Goal: Information Seeking & Learning: Check status

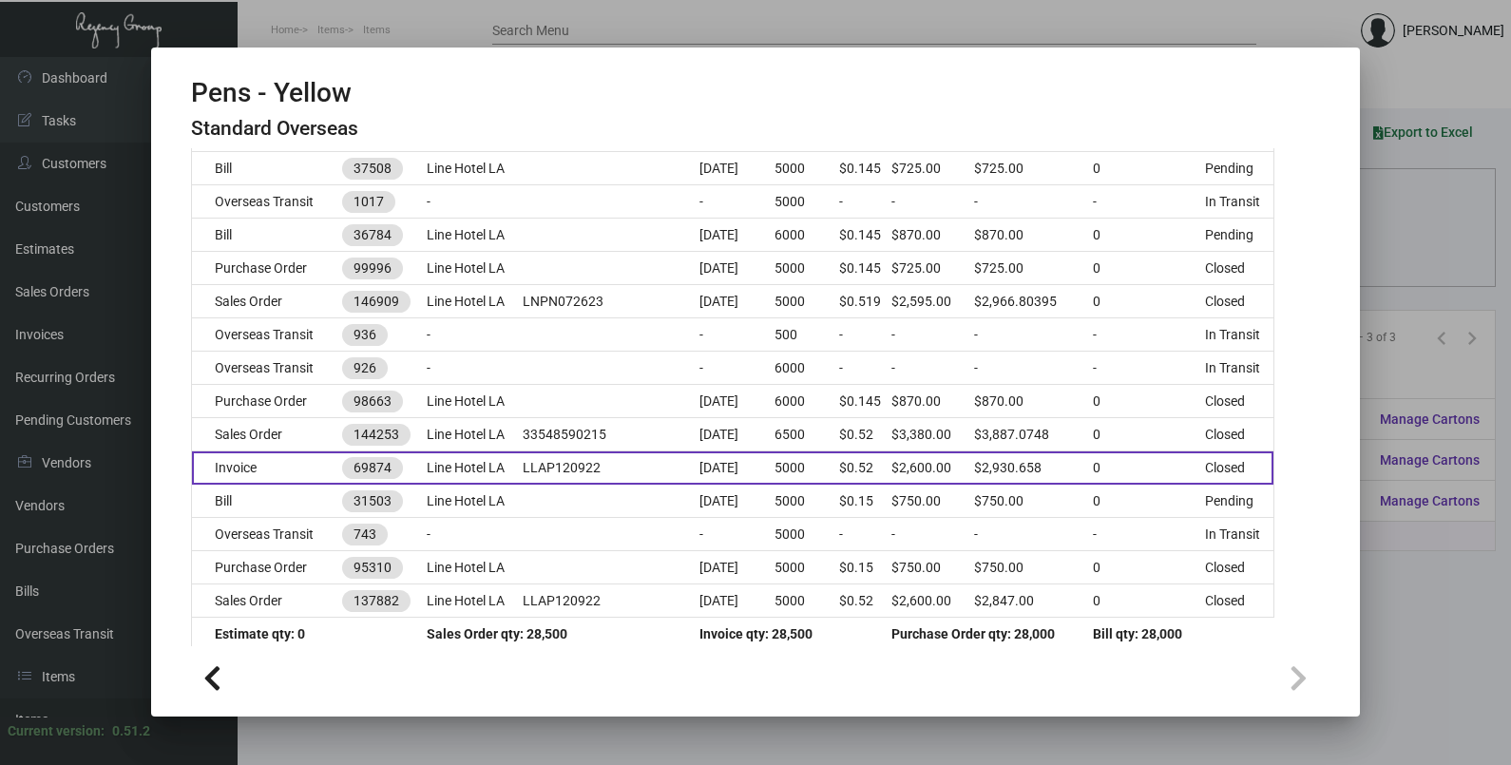
scroll to position [745, 0]
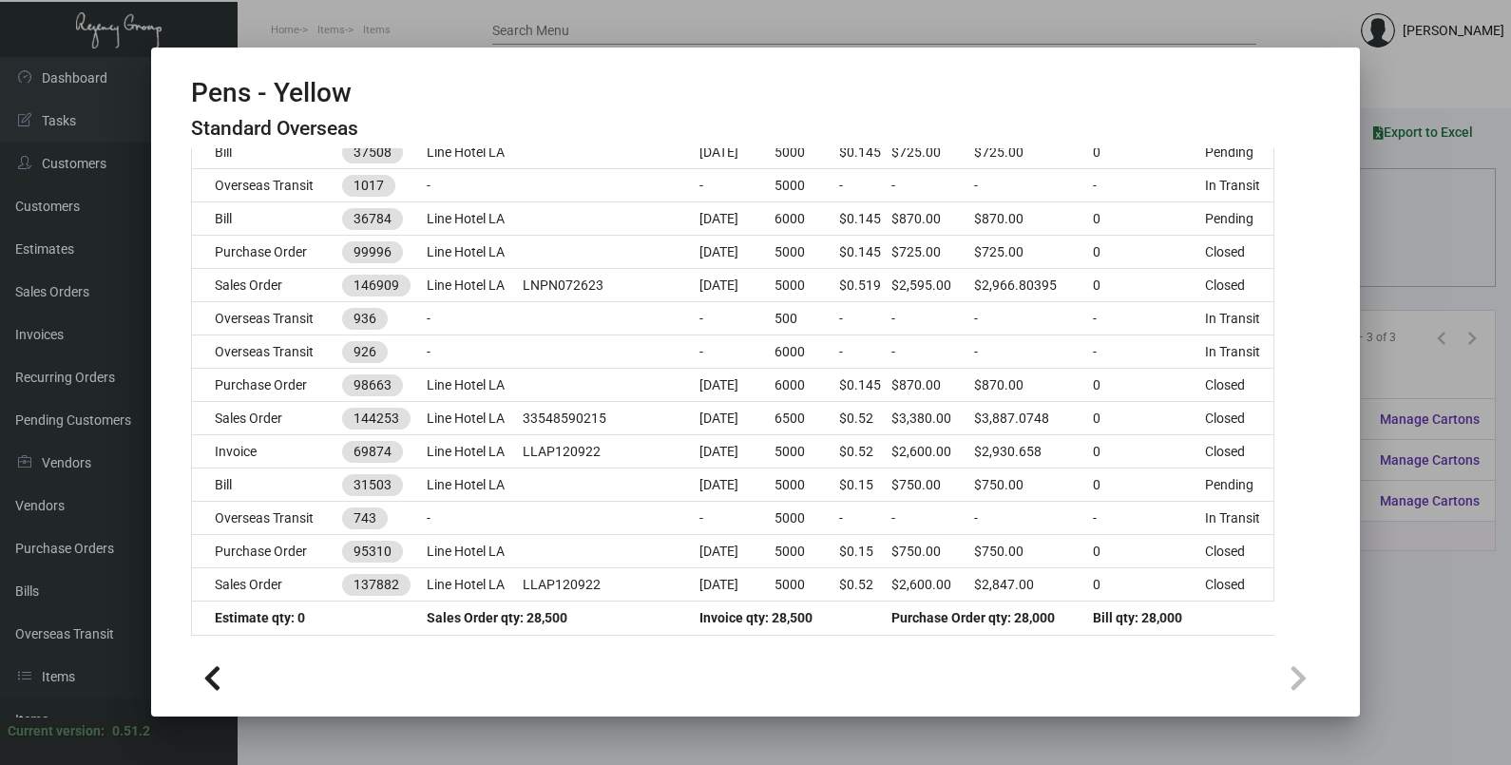
click at [1394, 228] on div at bounding box center [755, 382] width 1511 height 765
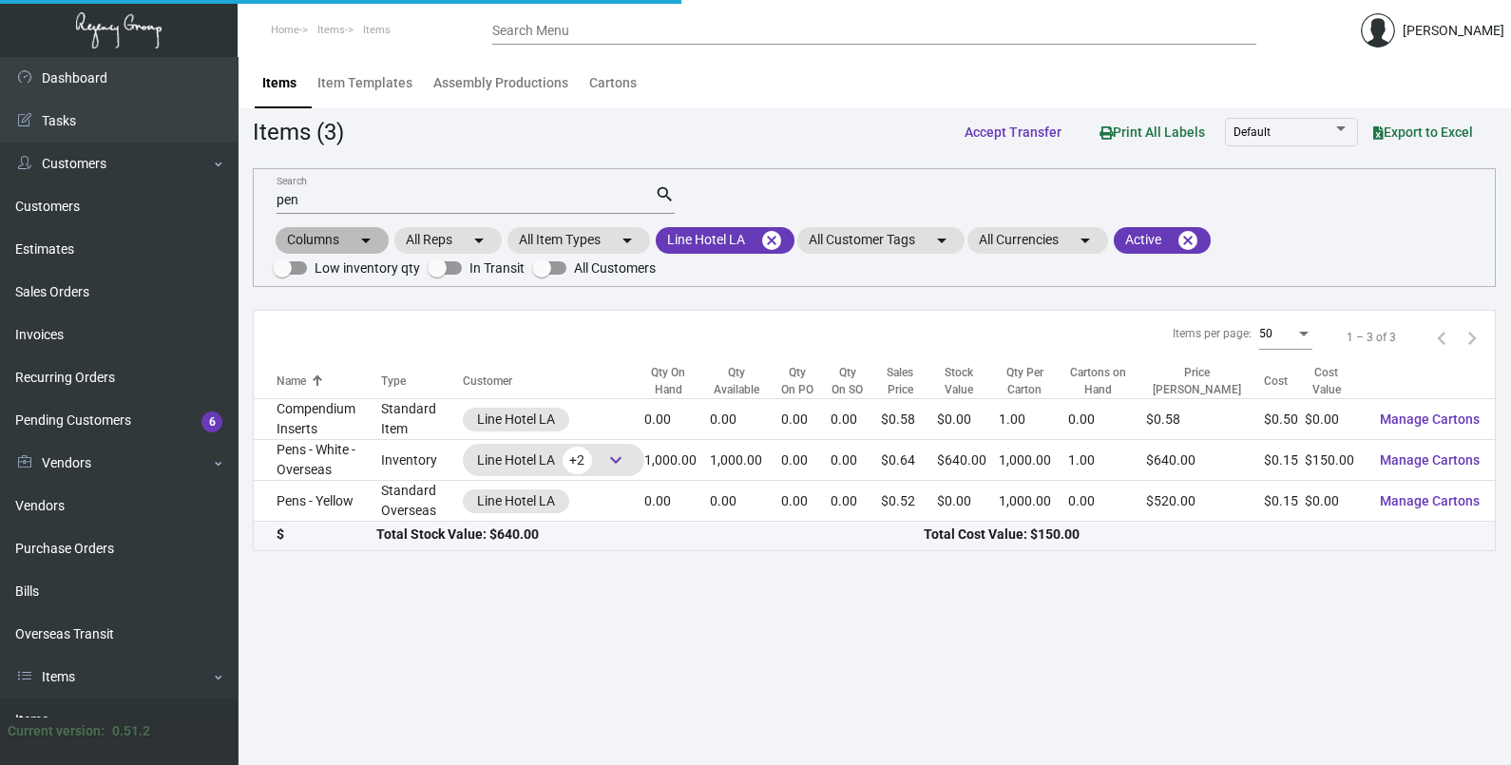
click at [1394, 228] on div "Columns arrow_drop_down All Reps arrow_drop_down All Item Types arrow_drop_down…" at bounding box center [874, 252] width 1203 height 56
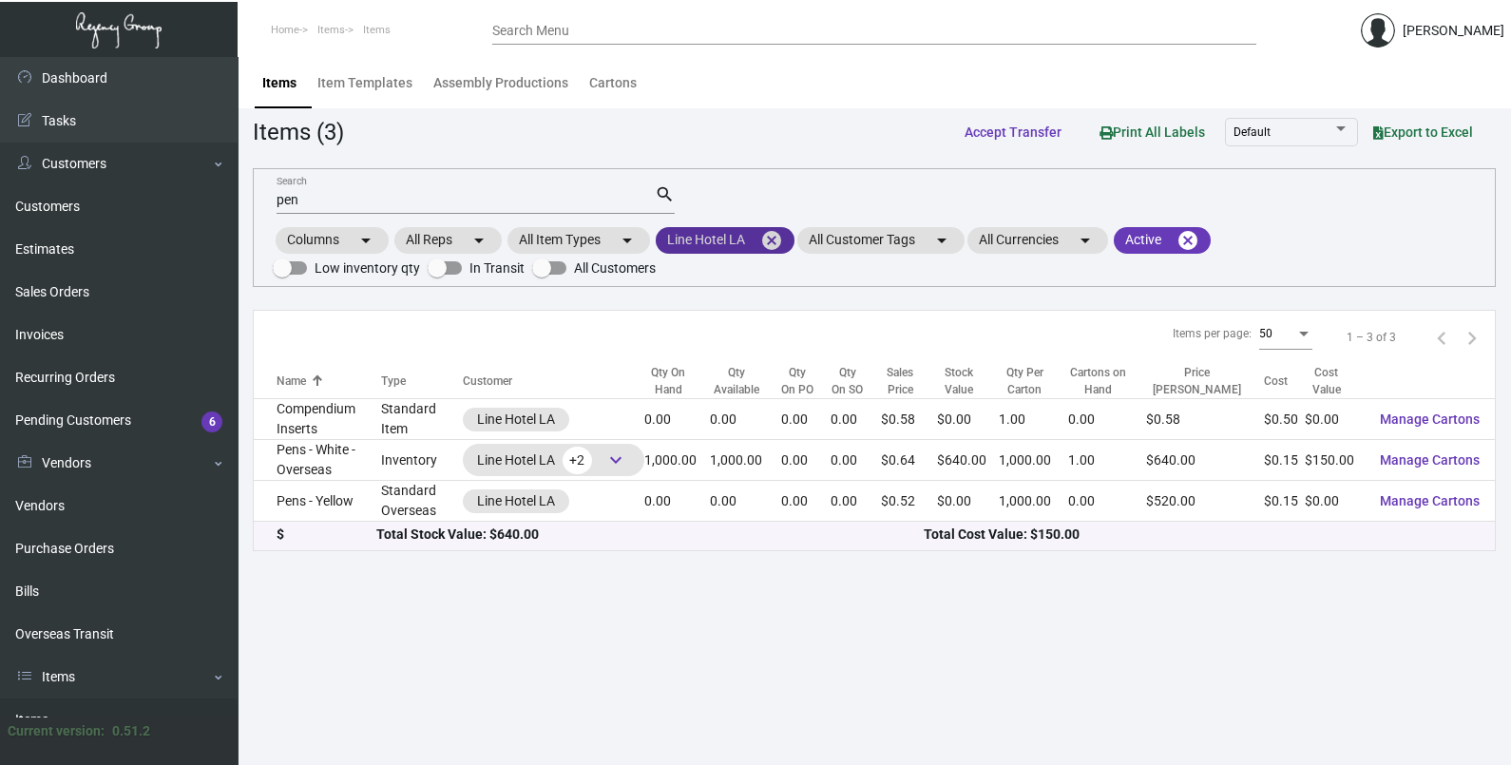
click at [774, 238] on mat-icon "cancel" at bounding box center [771, 240] width 23 height 23
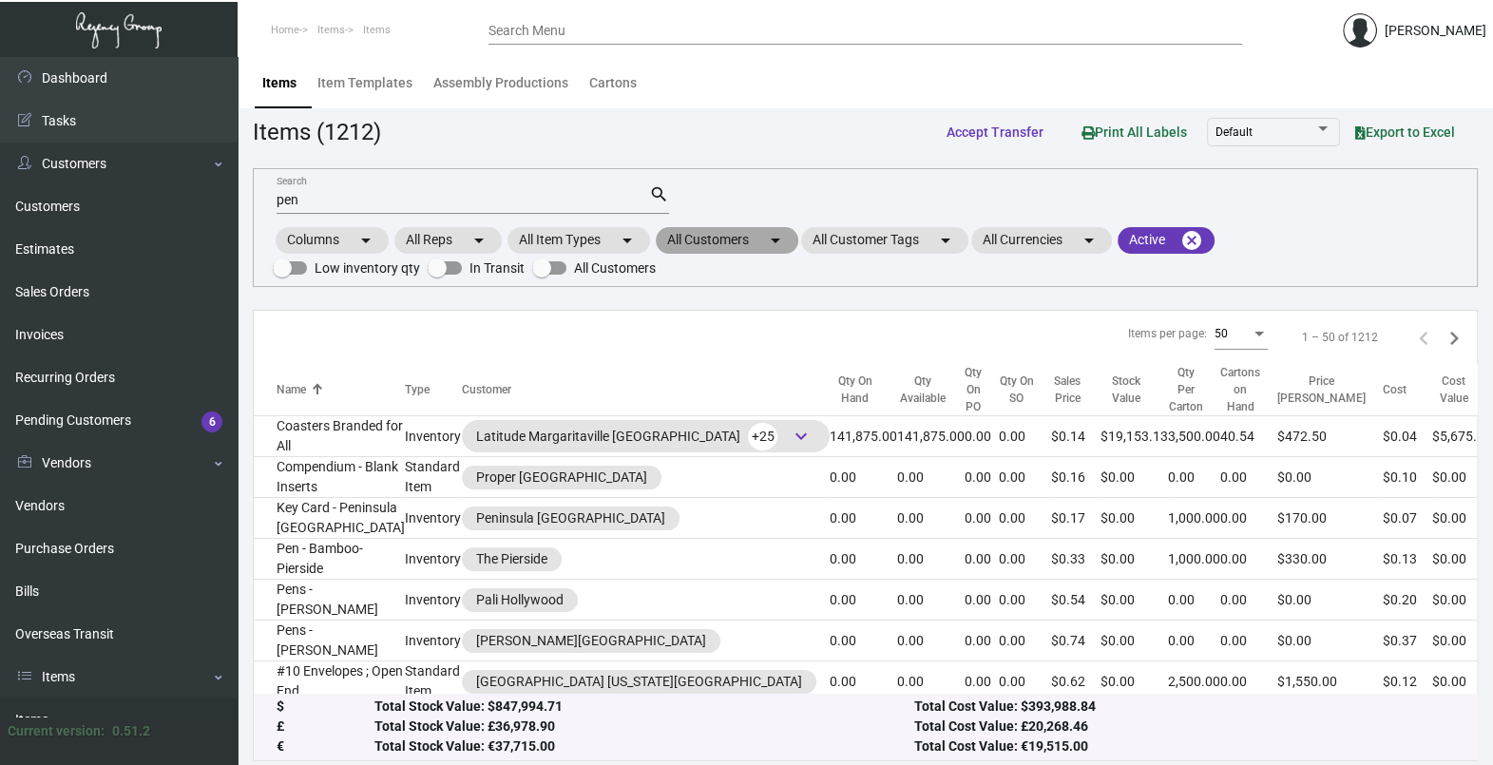
click at [716, 238] on mat-chip "All Customers arrow_drop_down" at bounding box center [727, 240] width 143 height 27
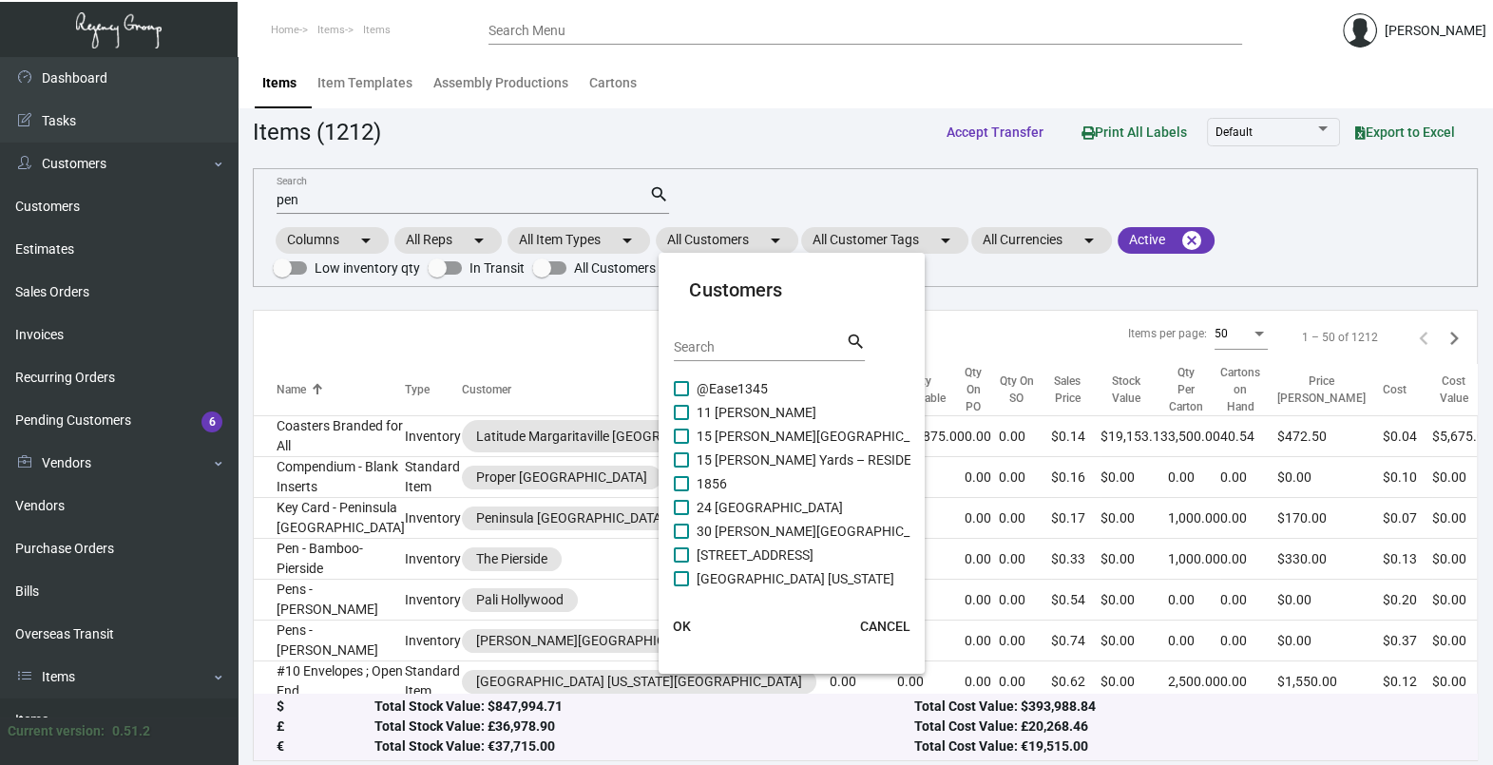
click at [717, 337] on div "Search" at bounding box center [759, 346] width 171 height 29
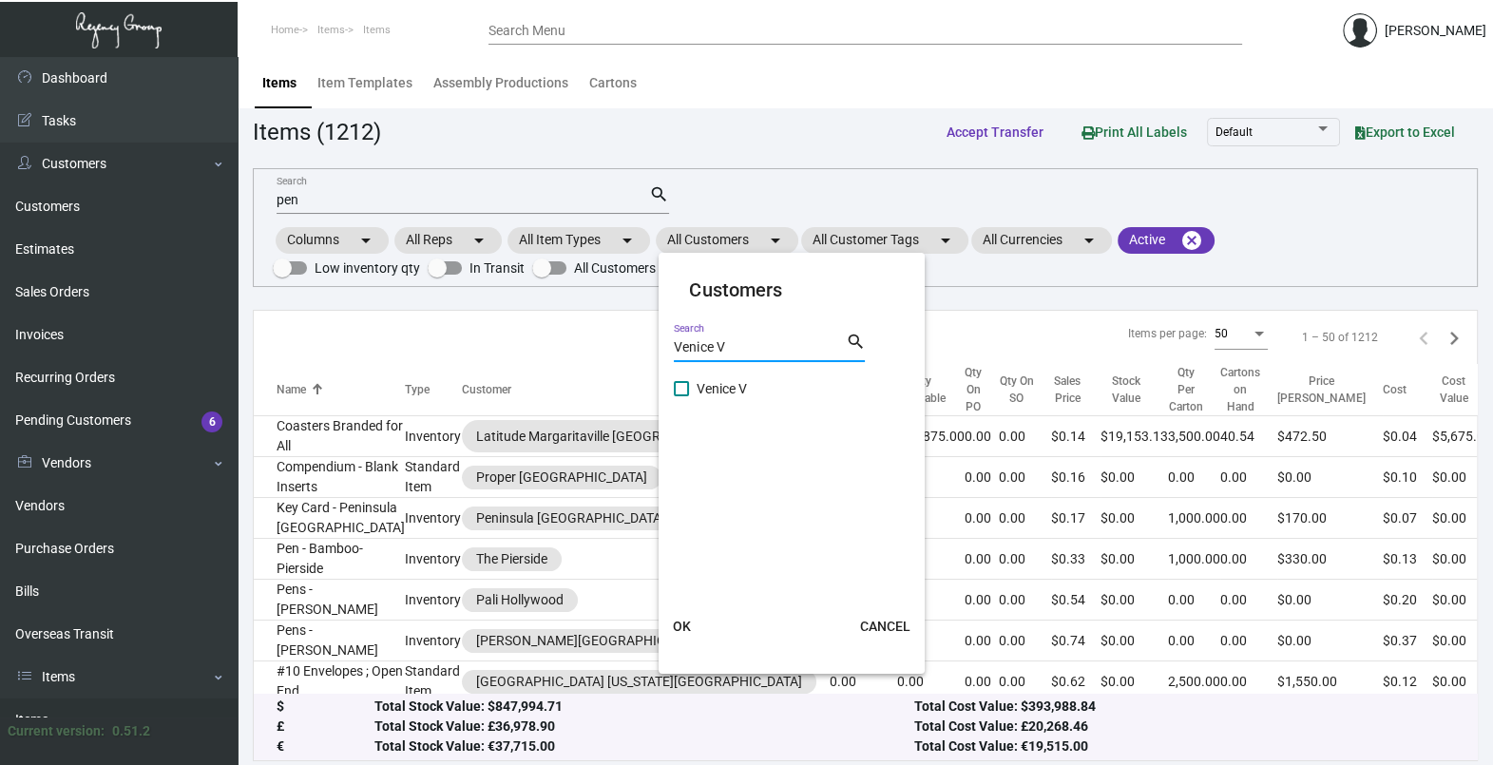
type input "Venice V"
click at [703, 394] on span "Venice V" at bounding box center [722, 388] width 50 height 23
click at [682, 396] on input "Venice V" at bounding box center [681, 396] width 1 height 1
checkbox input "true"
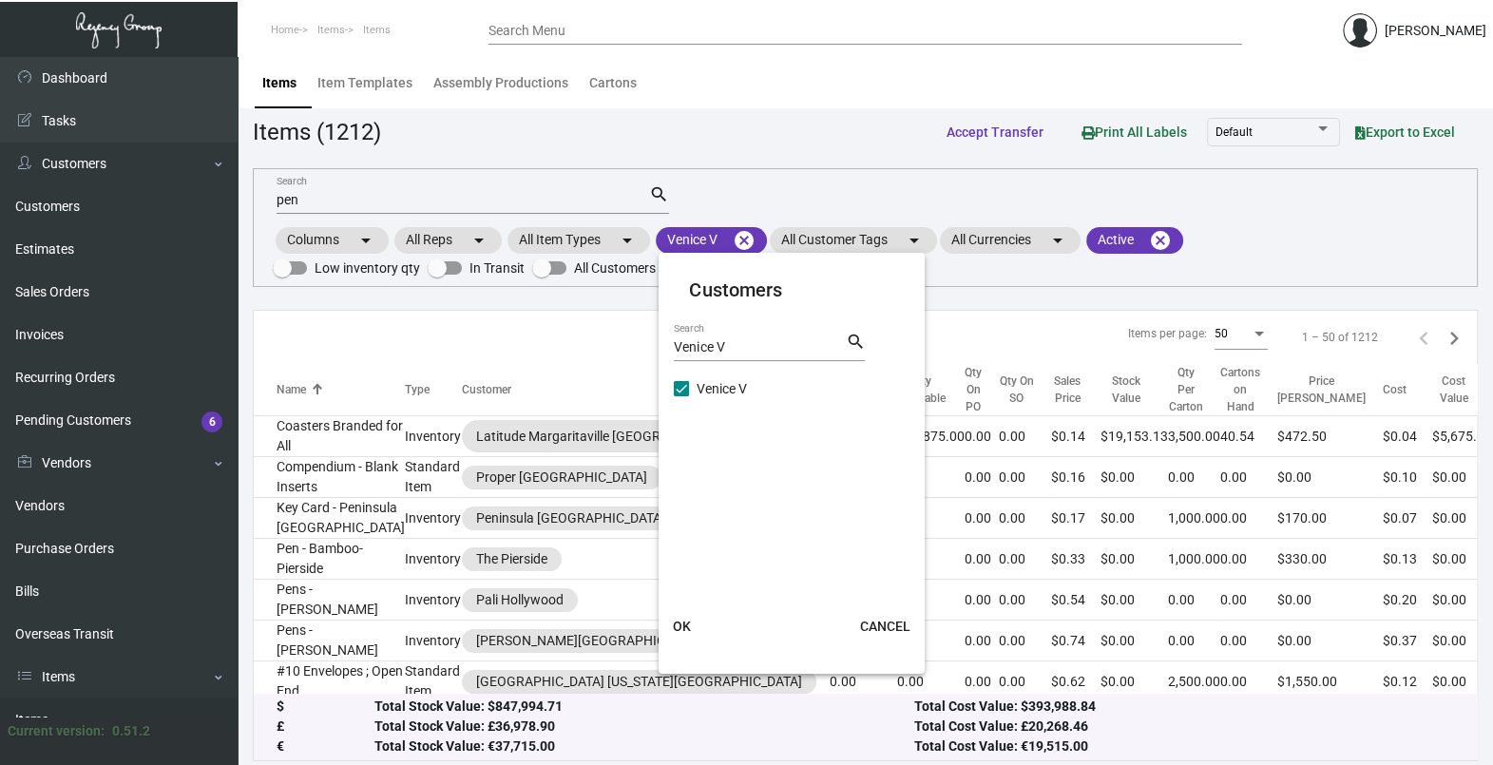
click at [681, 628] on span "OK" at bounding box center [682, 626] width 18 height 15
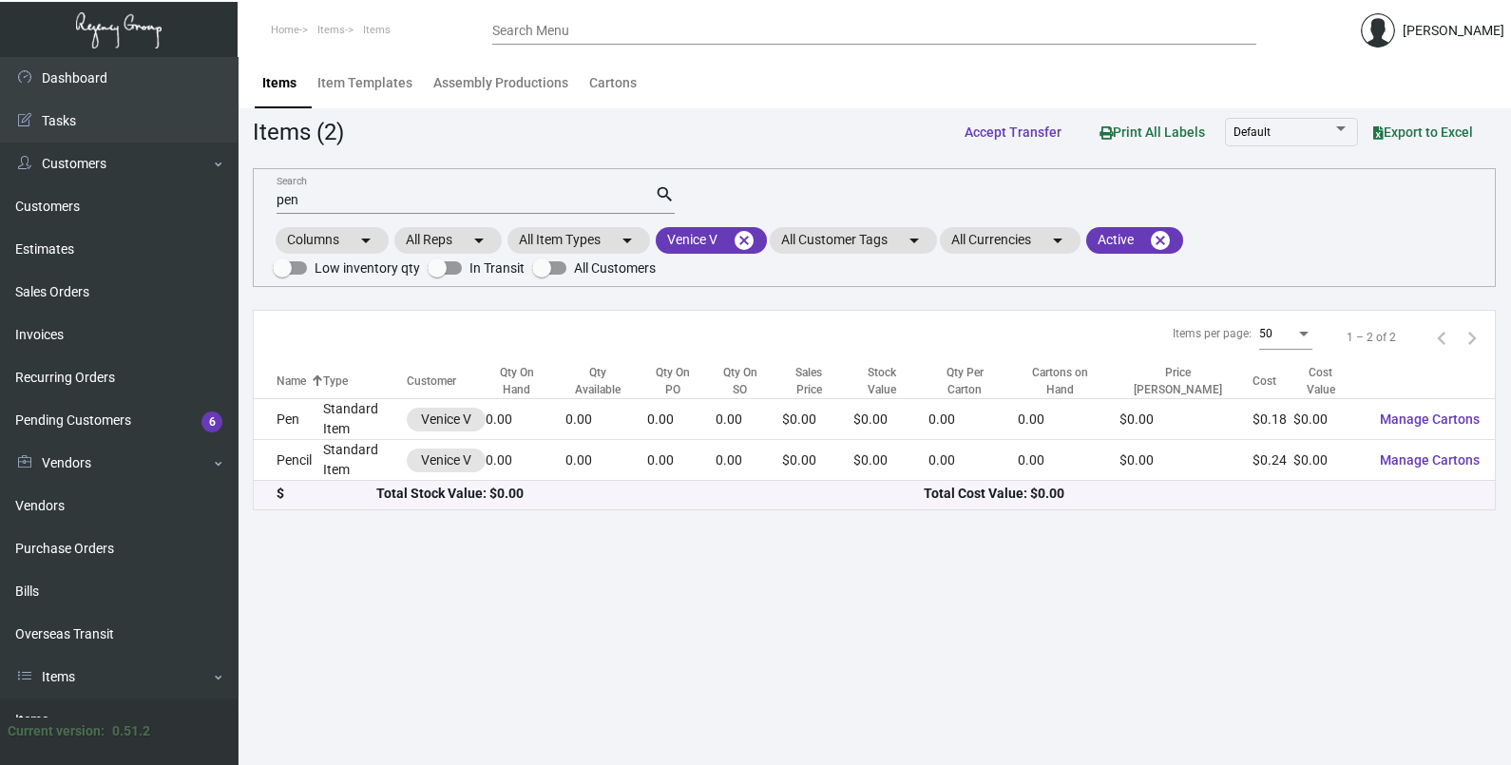
click at [335, 181] on mat-form-field "pen Search search" at bounding box center [476, 198] width 398 height 59
click at [334, 207] on div "pen Search" at bounding box center [466, 198] width 378 height 29
type input "p"
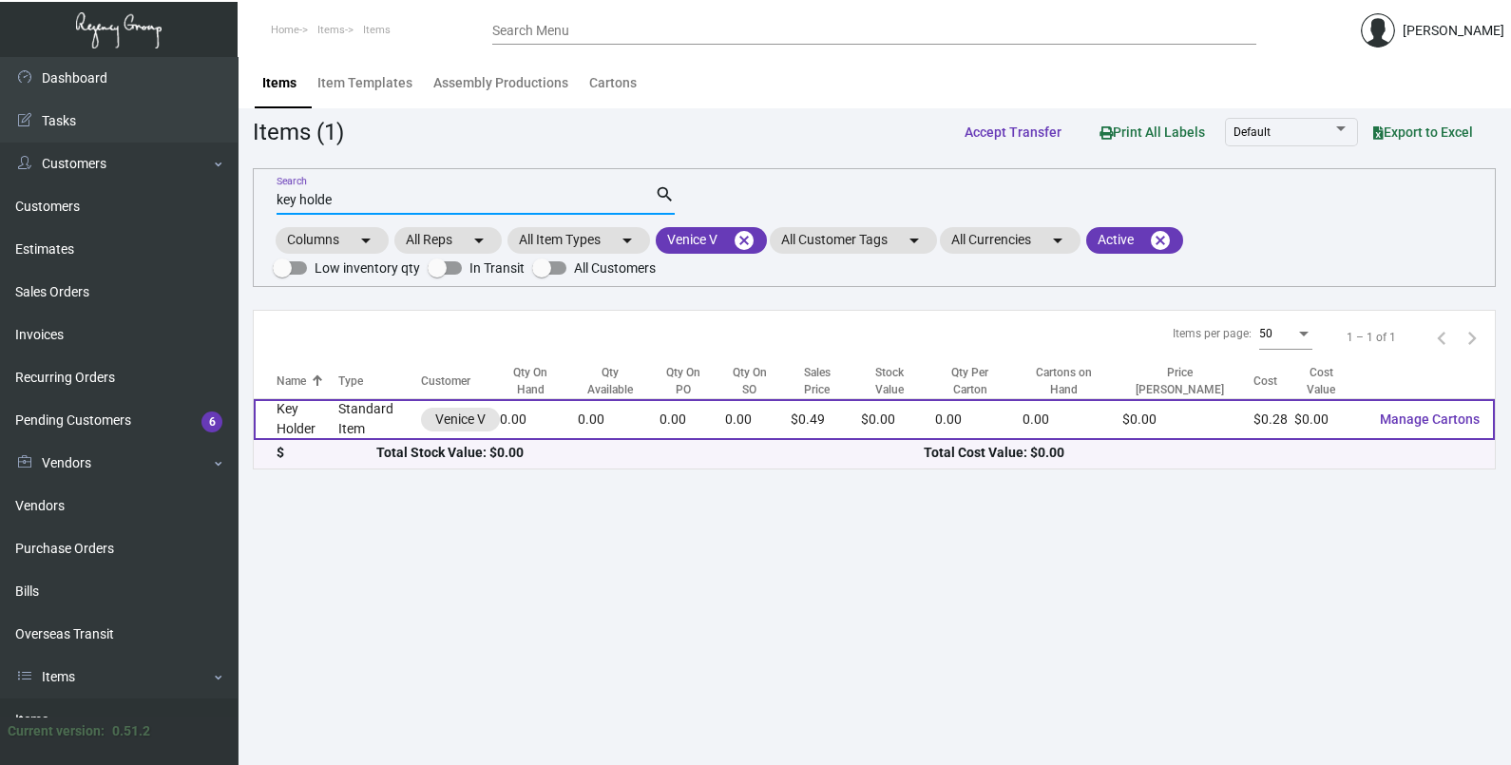
type input "key holde"
click at [333, 404] on td "Key Holder" at bounding box center [296, 419] width 85 height 41
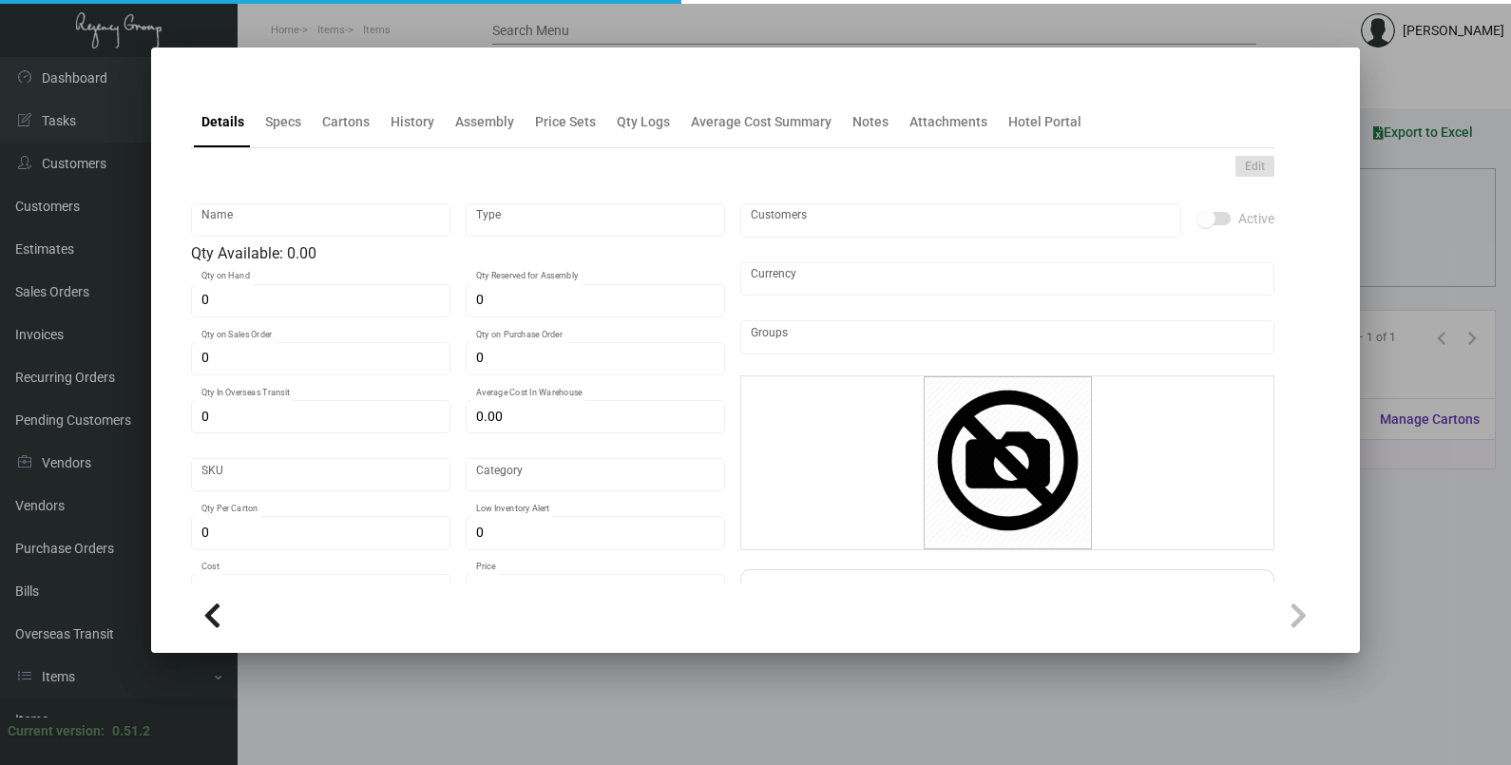
type input "Key Holder"
type input "Standard Item"
type input "$ 0.00"
type input "Proper V -Key Holder-59"
type input "Standard"
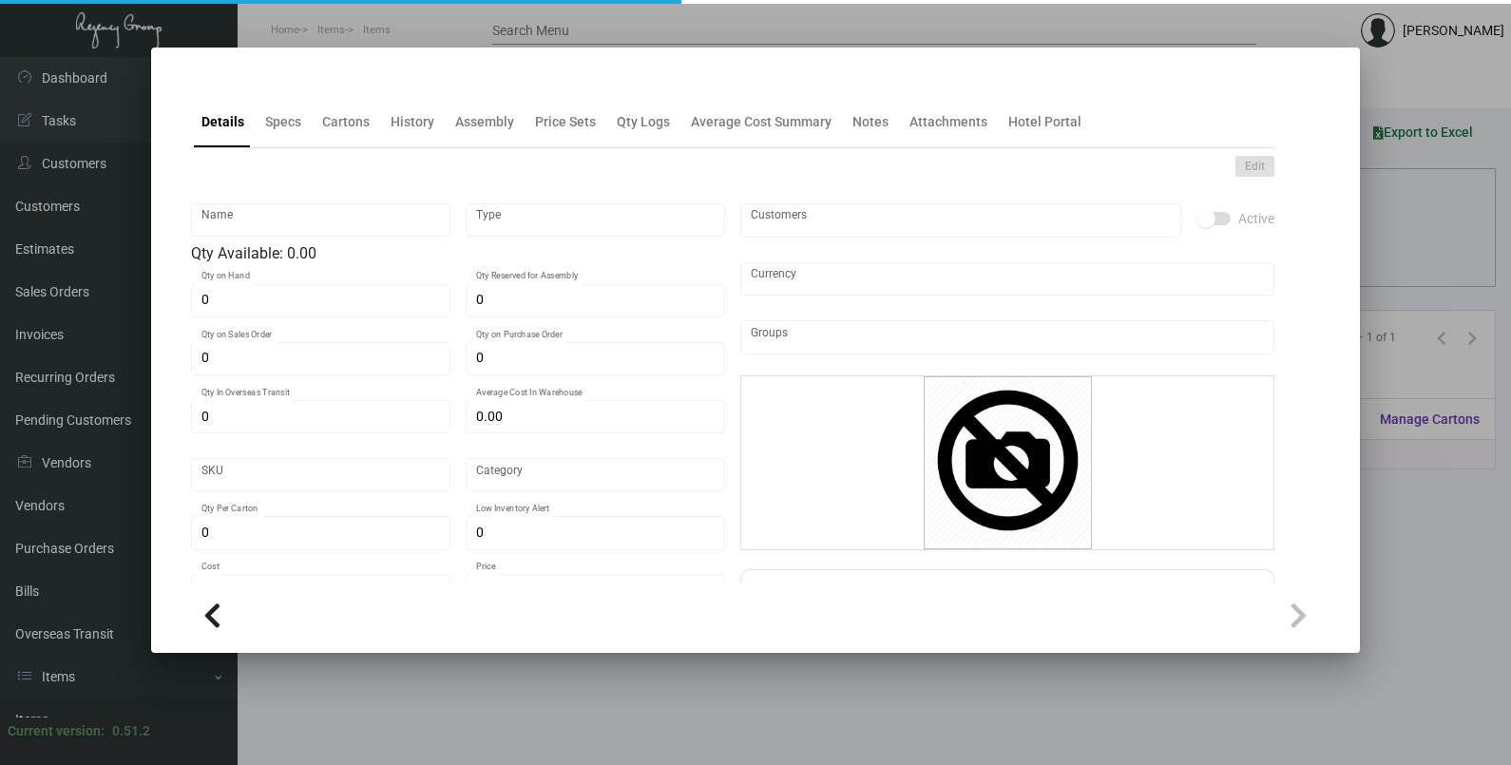
type input "$ 0.27776"
type input "$ 0.49"
checkbox input "true"
type input "United States Dollar $"
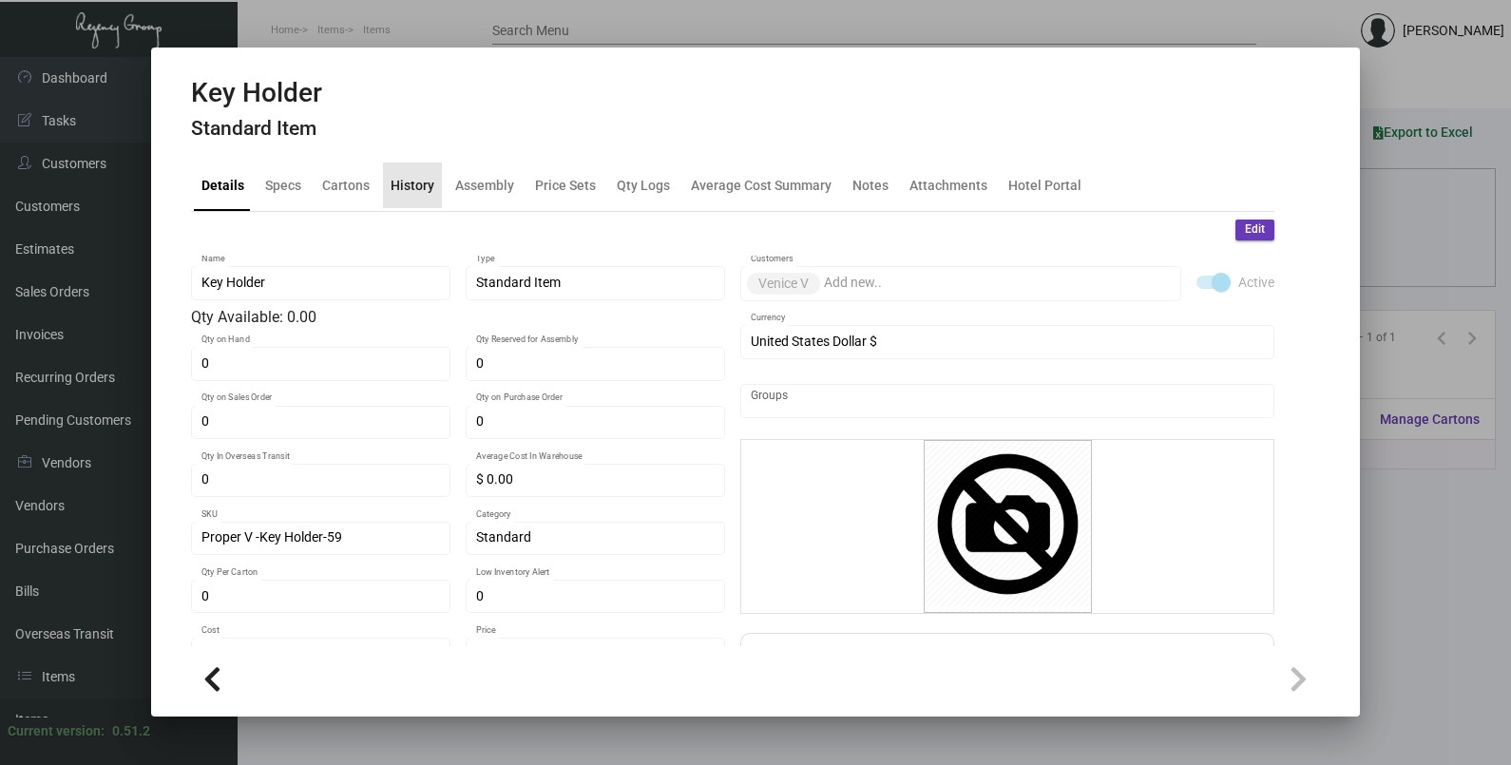
click at [416, 173] on div "History" at bounding box center [412, 186] width 59 height 46
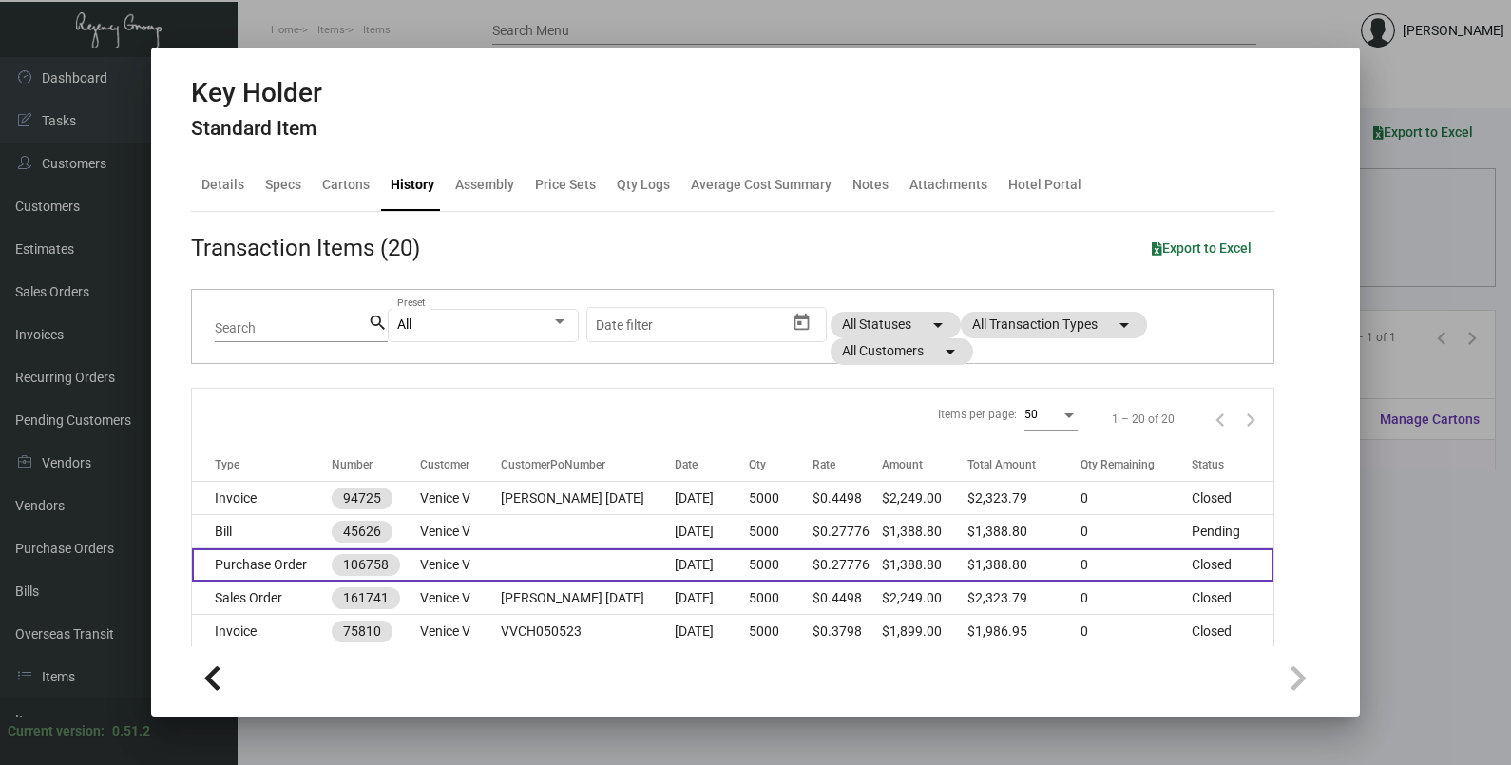
click at [535, 575] on td at bounding box center [588, 564] width 175 height 33
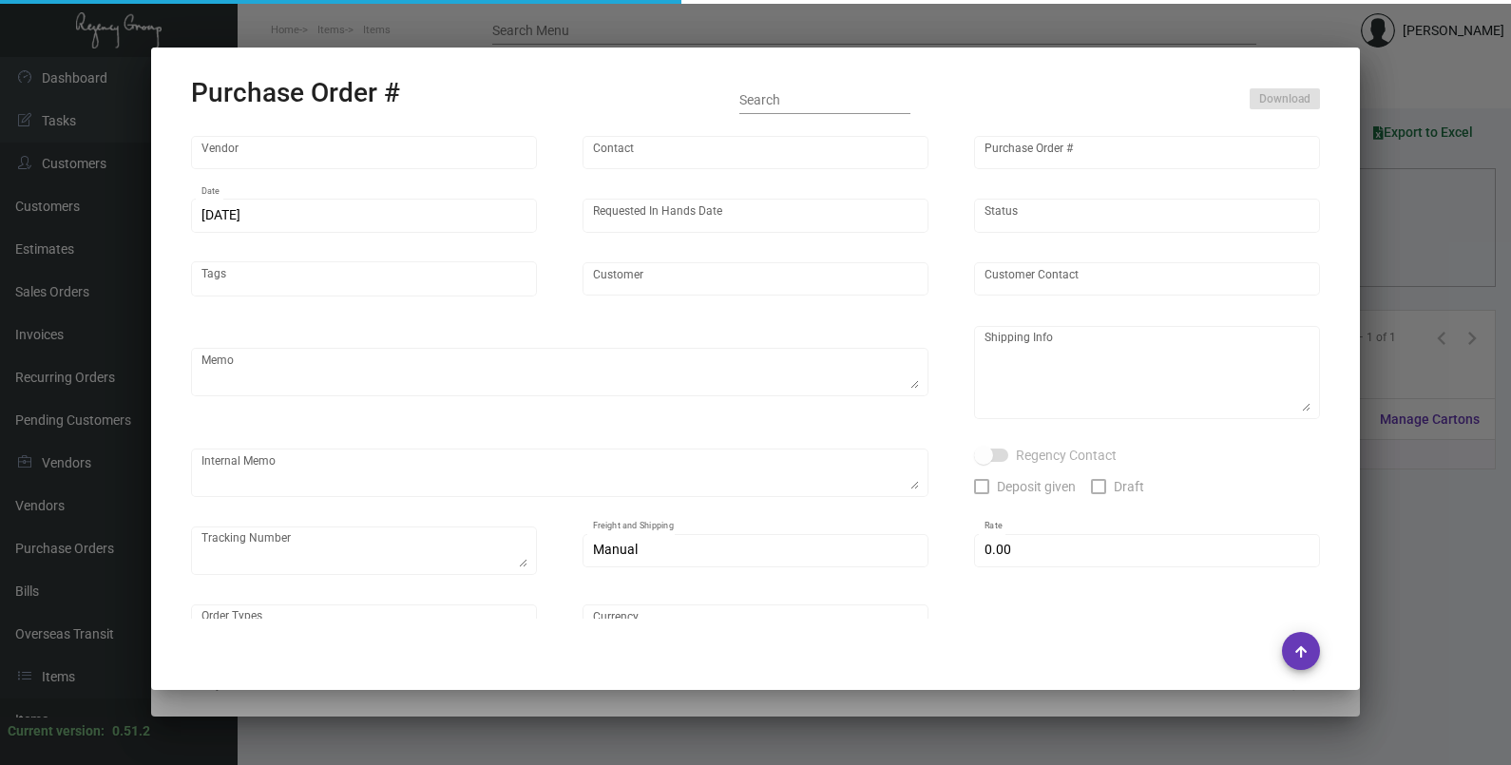
type input "Herald Printing Ltd."
type input "[PERSON_NAME]"
type input "106758"
type input "[DATE]"
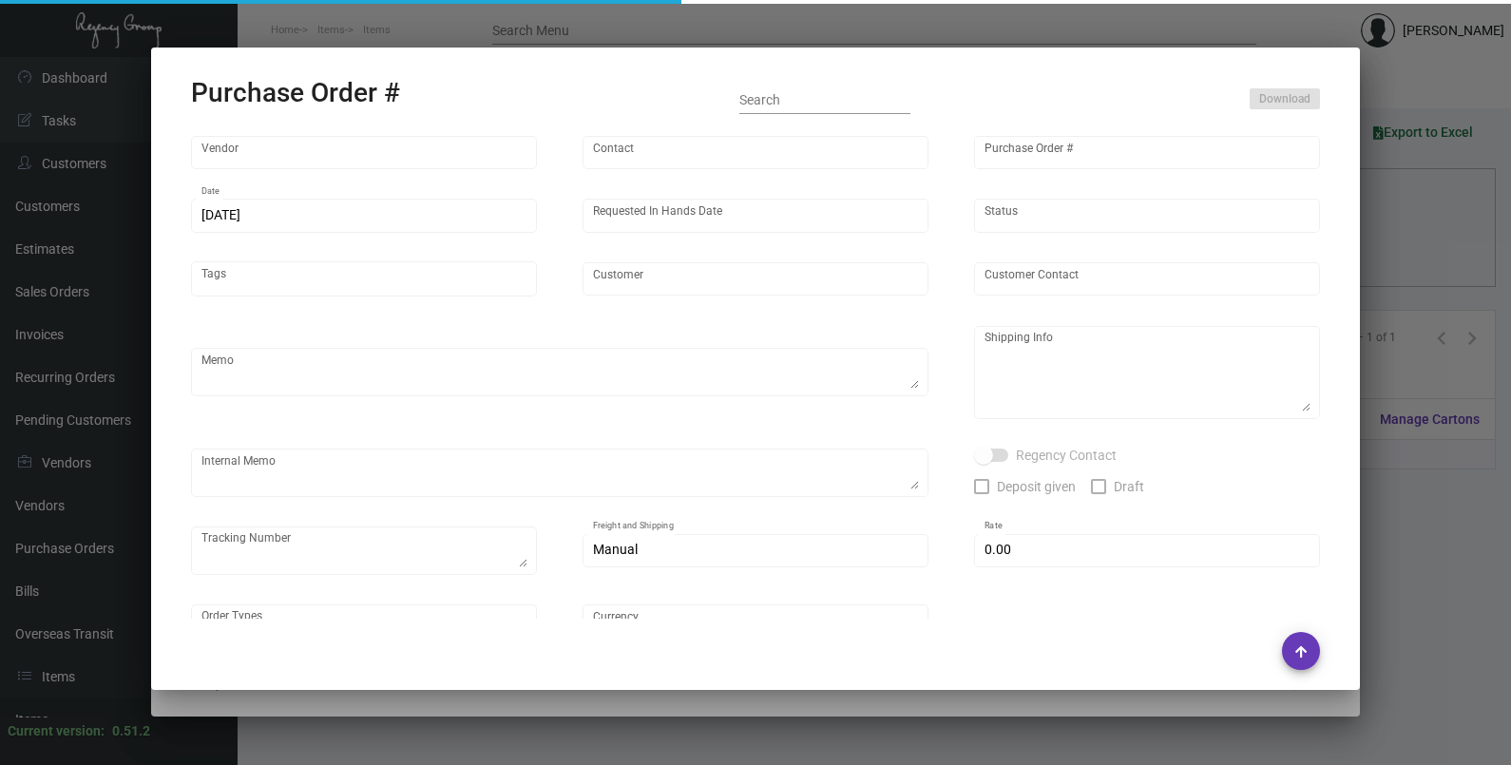
type input "Venice V"
type input "[PERSON_NAME]"
type textarea "***ANY PRICE DISCREPANCY MUST BE CALLED OUT PRIOR TO PROCEEDING WITH THIS ORDER…"
type textarea "Venice V - [PERSON_NAME] [STREET_ADDRESS]"
type textarea "YR ACH 8/16"
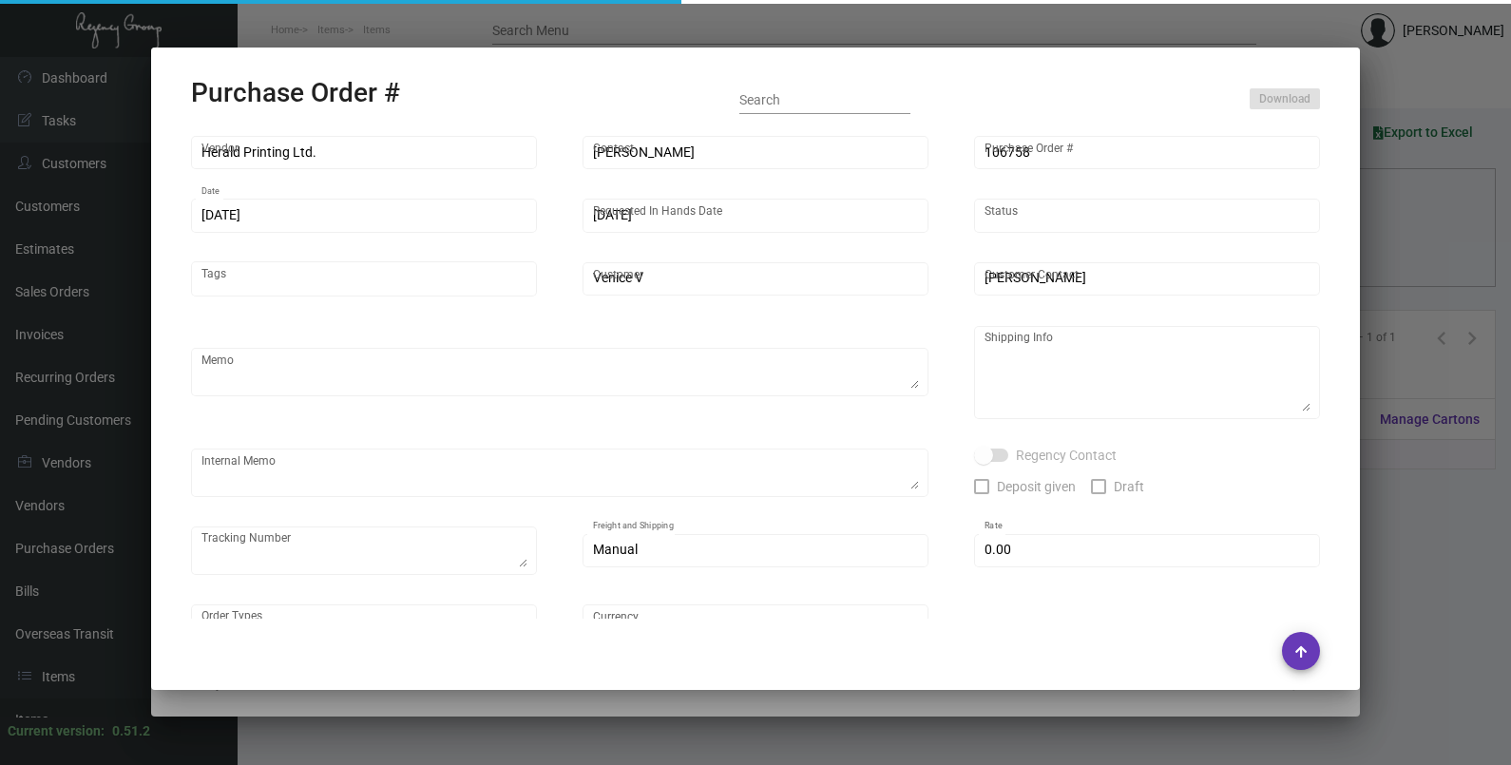
checkbox input "true"
type input "$ 0.00"
type input "United States Dollar $"
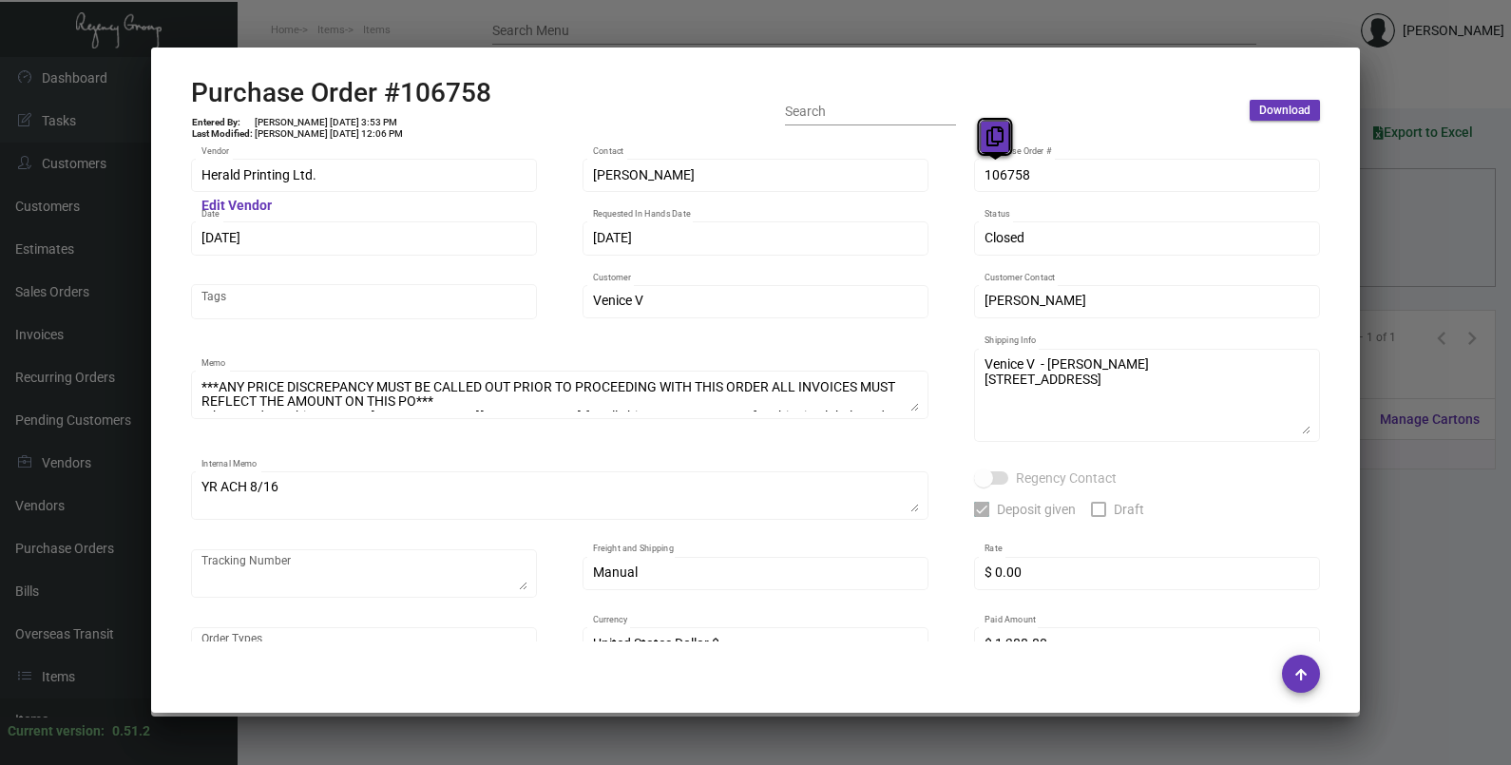
drag, startPoint x: 995, startPoint y: 172, endPoint x: 992, endPoint y: 131, distance: 41.0
click at [992, 131] on icon at bounding box center [995, 136] width 17 height 20
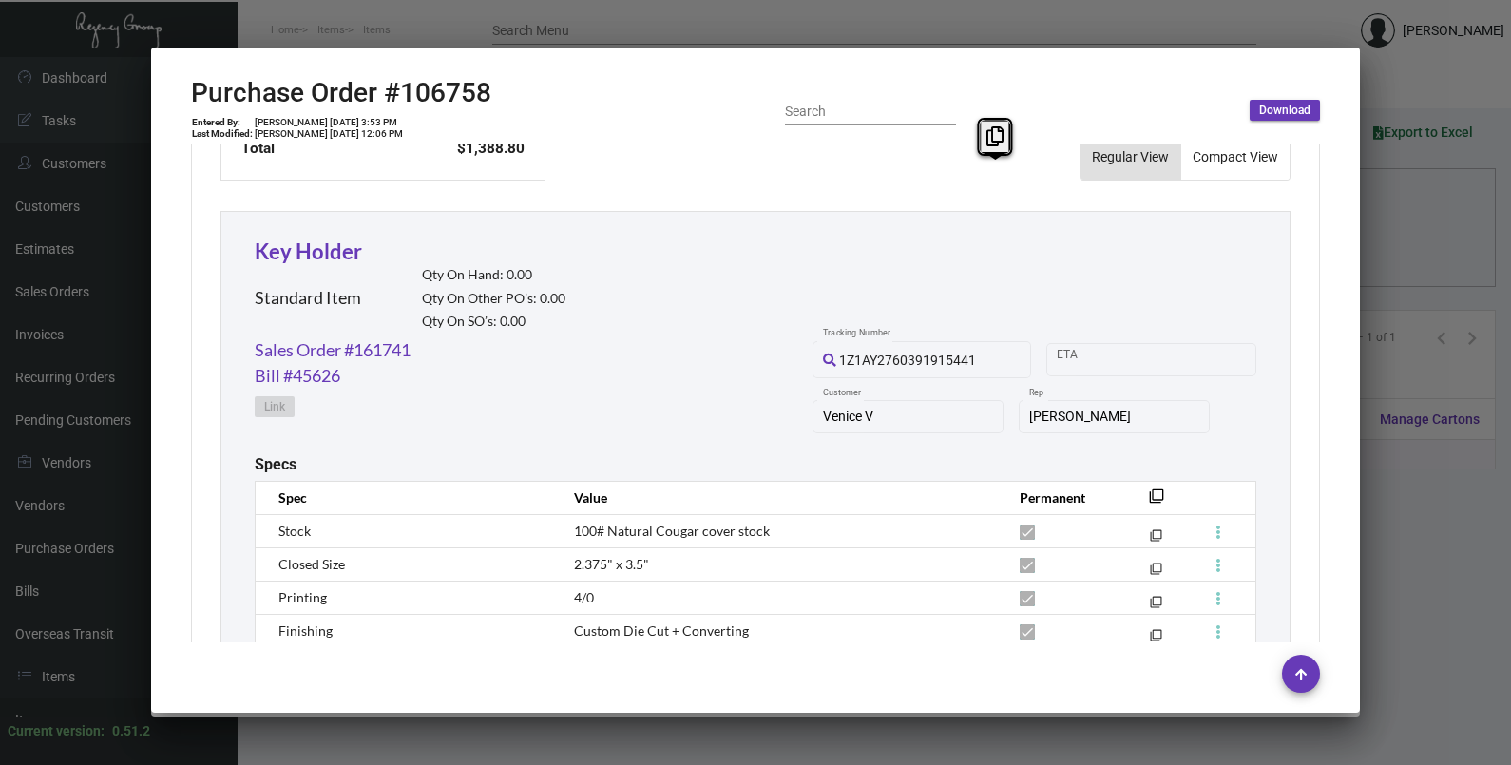
scroll to position [1036, 0]
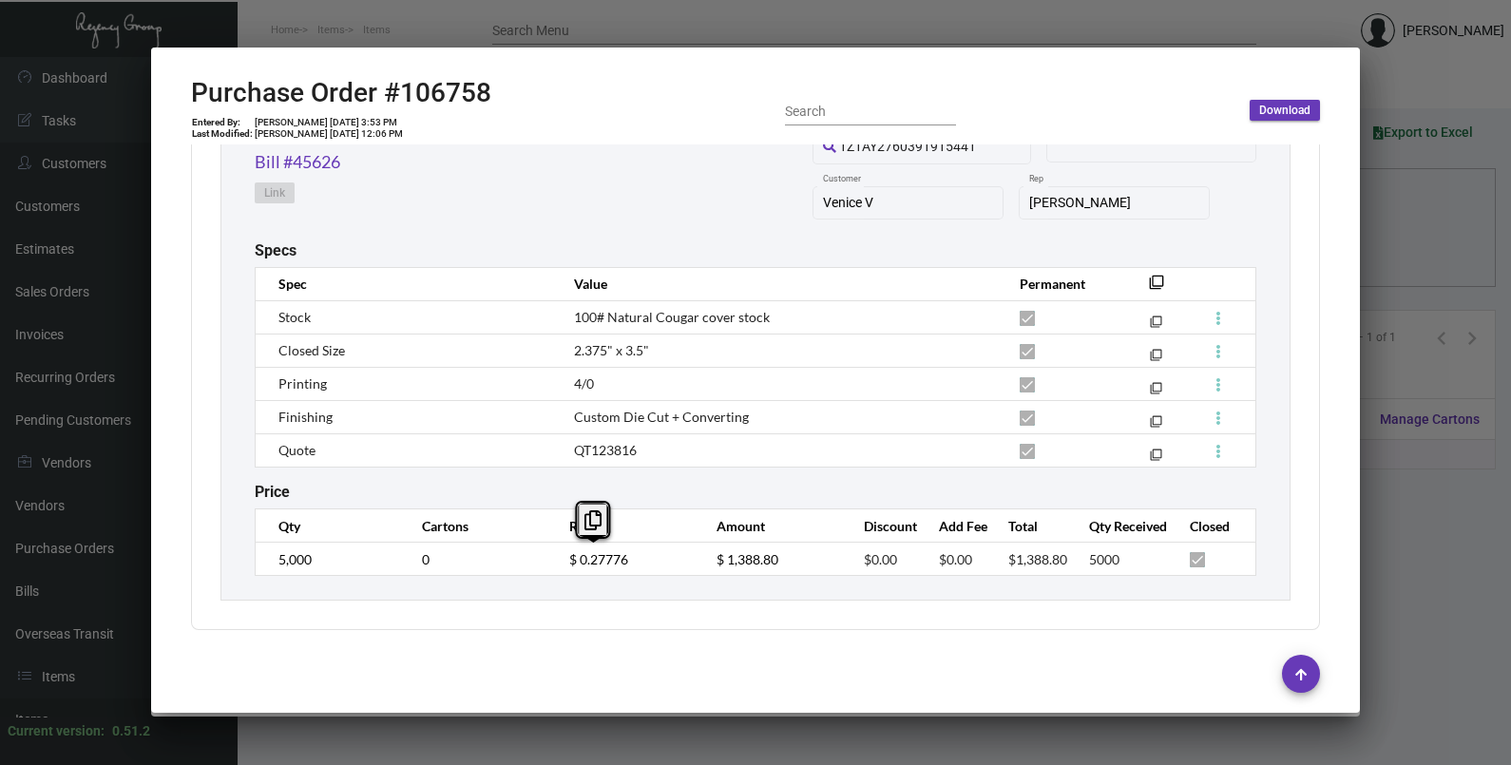
click at [550, 565] on td "$ 0.27776" at bounding box center [623, 559] width 147 height 33
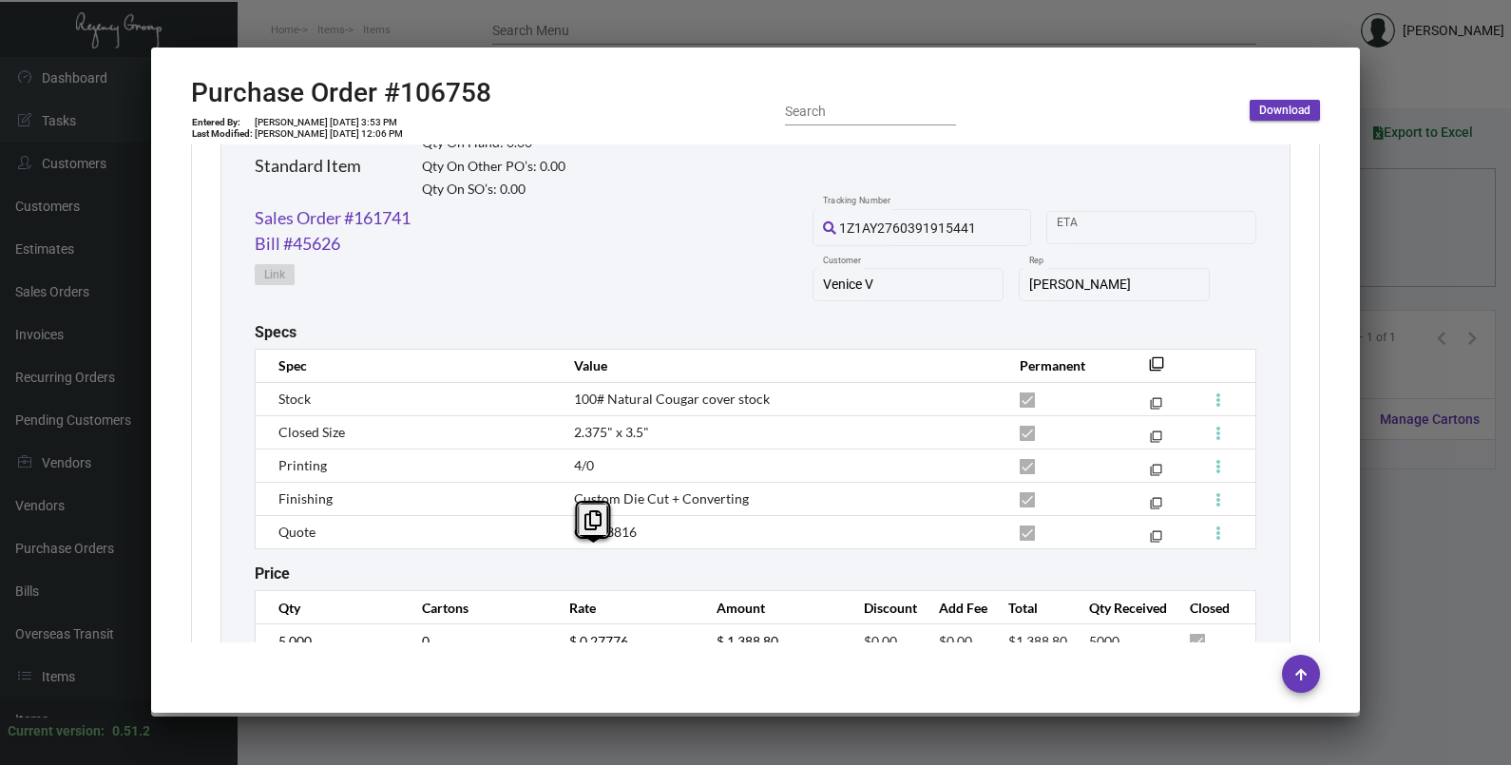
scroll to position [916, 0]
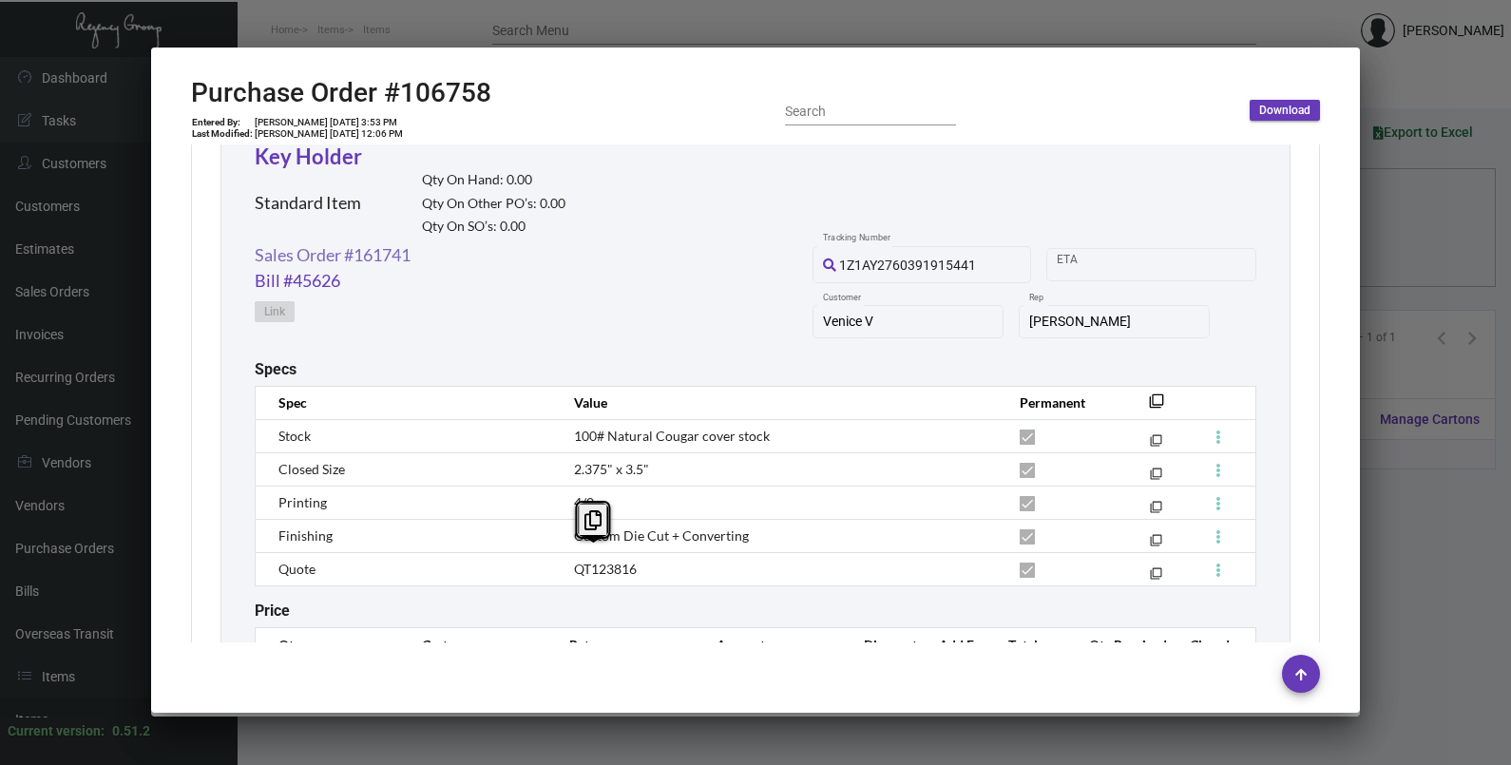
click at [341, 261] on link "Sales Order #161741" at bounding box center [333, 255] width 156 height 26
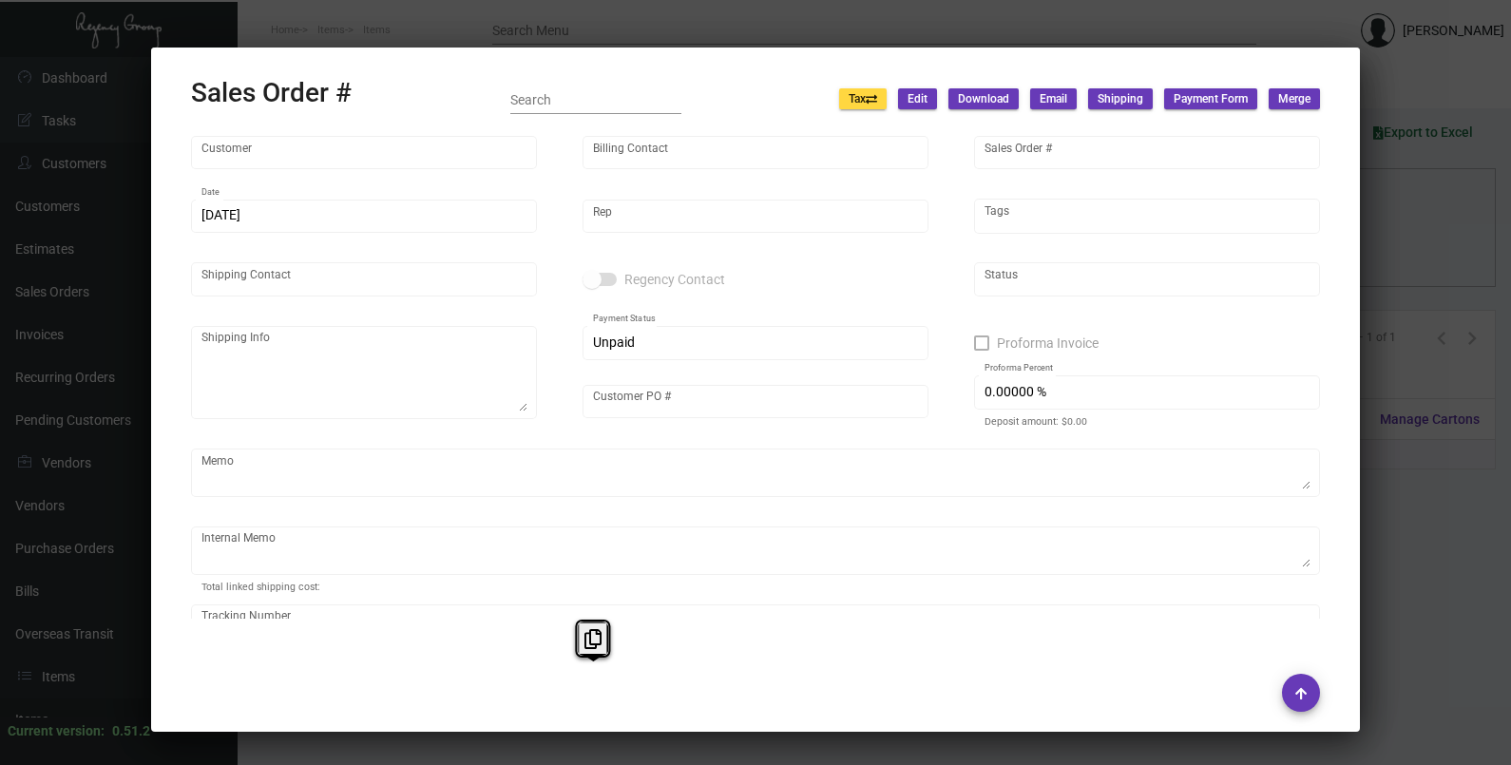
type input "Venice V"
type input "[PERSON_NAME]"
type input "161741"
type input "[DATE]"
type input "[PERSON_NAME]"
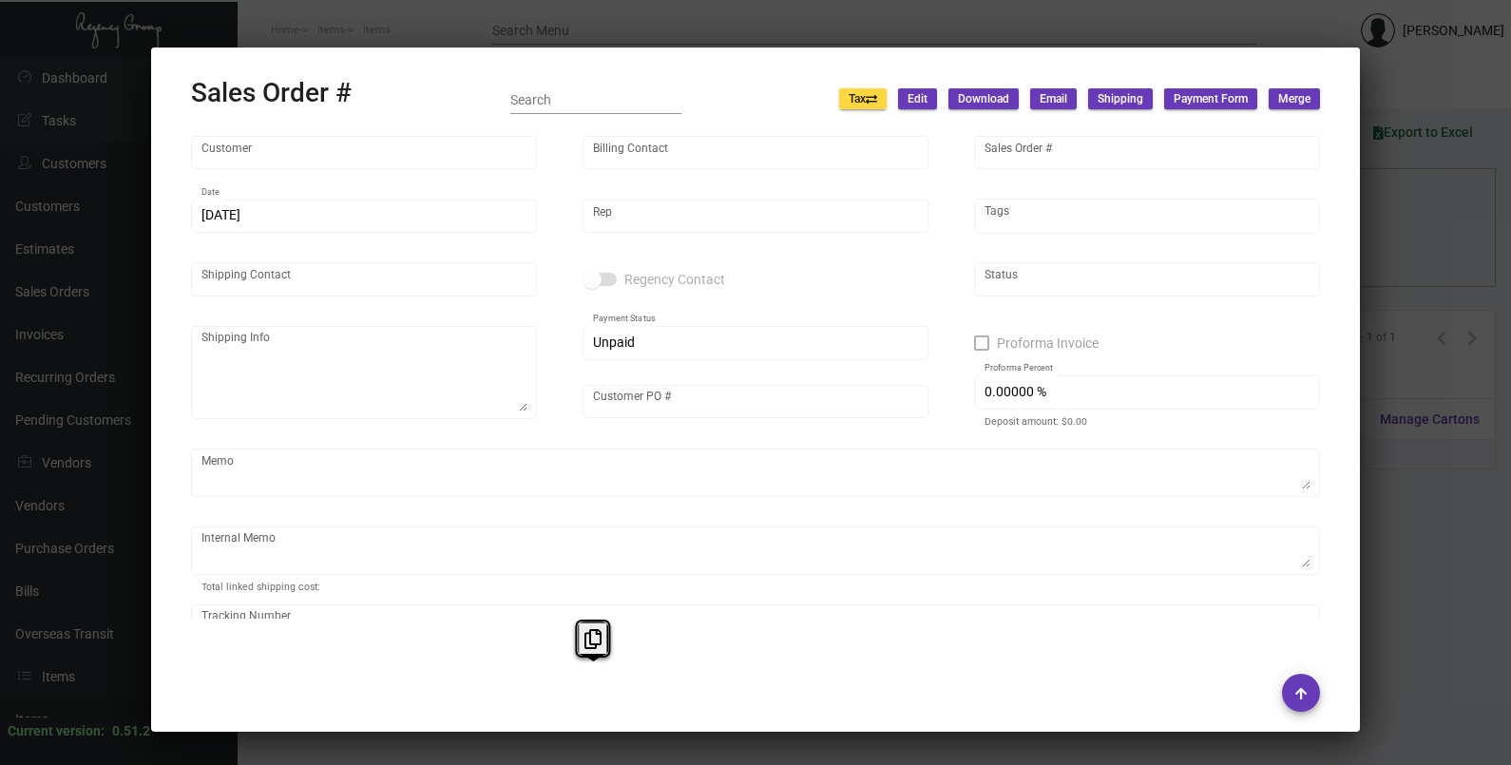
type input "[PERSON_NAME]"
type textarea "Venice V - [PERSON_NAME] [STREET_ADDRESS]"
type input "[PERSON_NAME] [DATE]"
type textarea "[DATE] Shipped from Vendor by UPS Ground Cost $46.17"
type input "United States Dollar $"
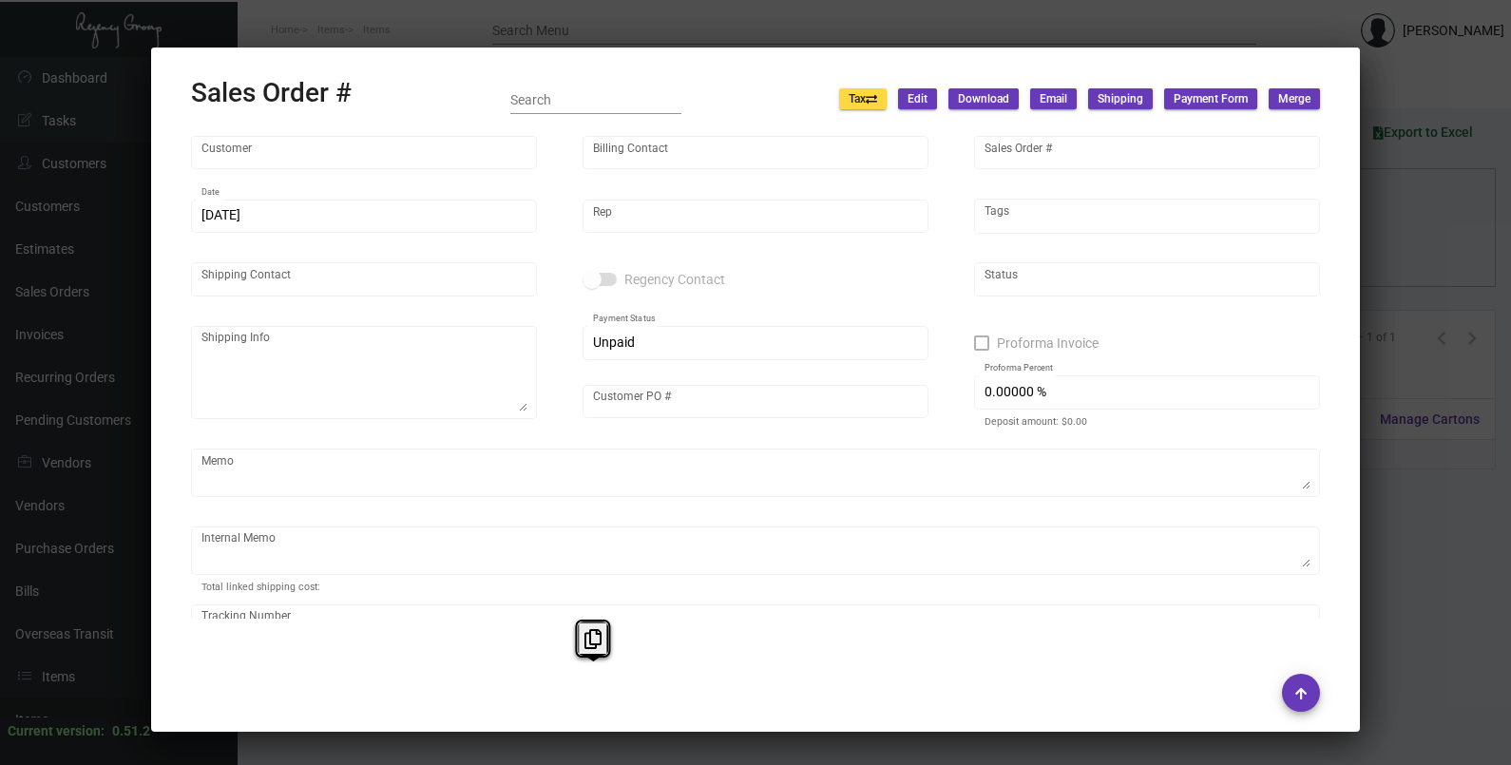
type input "$ 74.79"
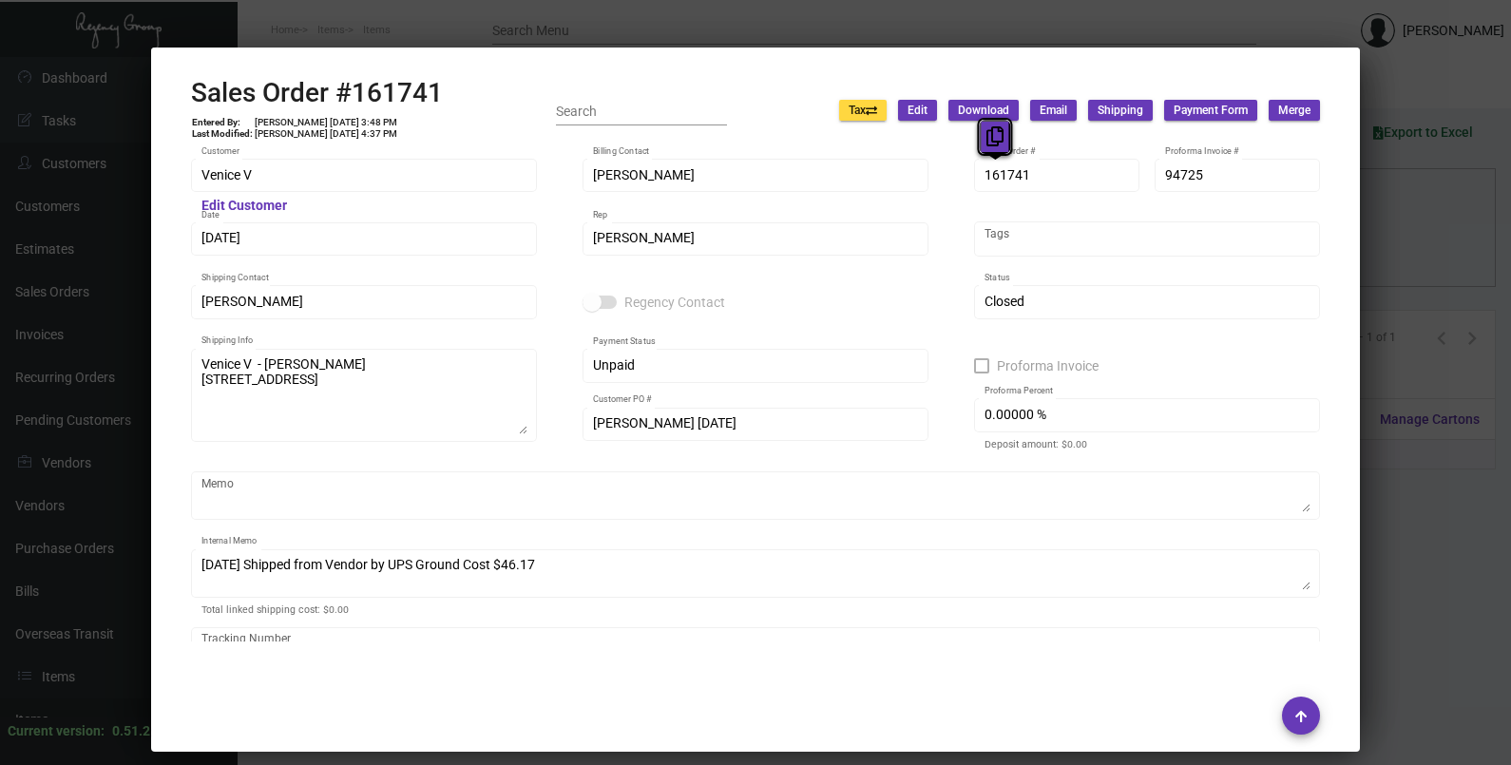
click at [989, 142] on icon at bounding box center [995, 136] width 17 height 20
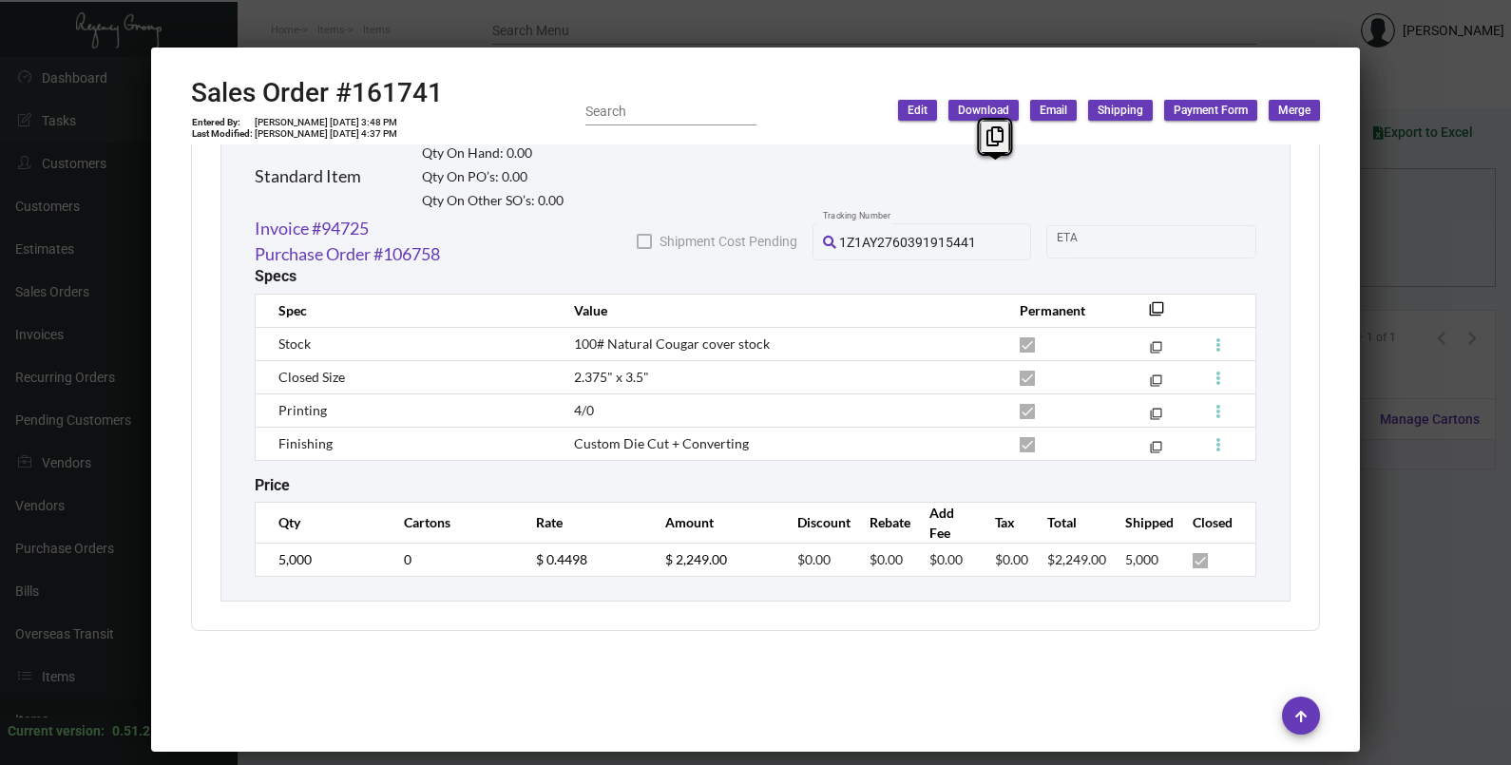
scroll to position [1092, 0]
copy span "2.375" x 3.5""
drag, startPoint x: 646, startPoint y: 374, endPoint x: 550, endPoint y: 373, distance: 96.0
click at [555, 373] on td "2.375" x 3.5"" at bounding box center [777, 375] width 445 height 33
click at [1374, 260] on div at bounding box center [755, 382] width 1511 height 765
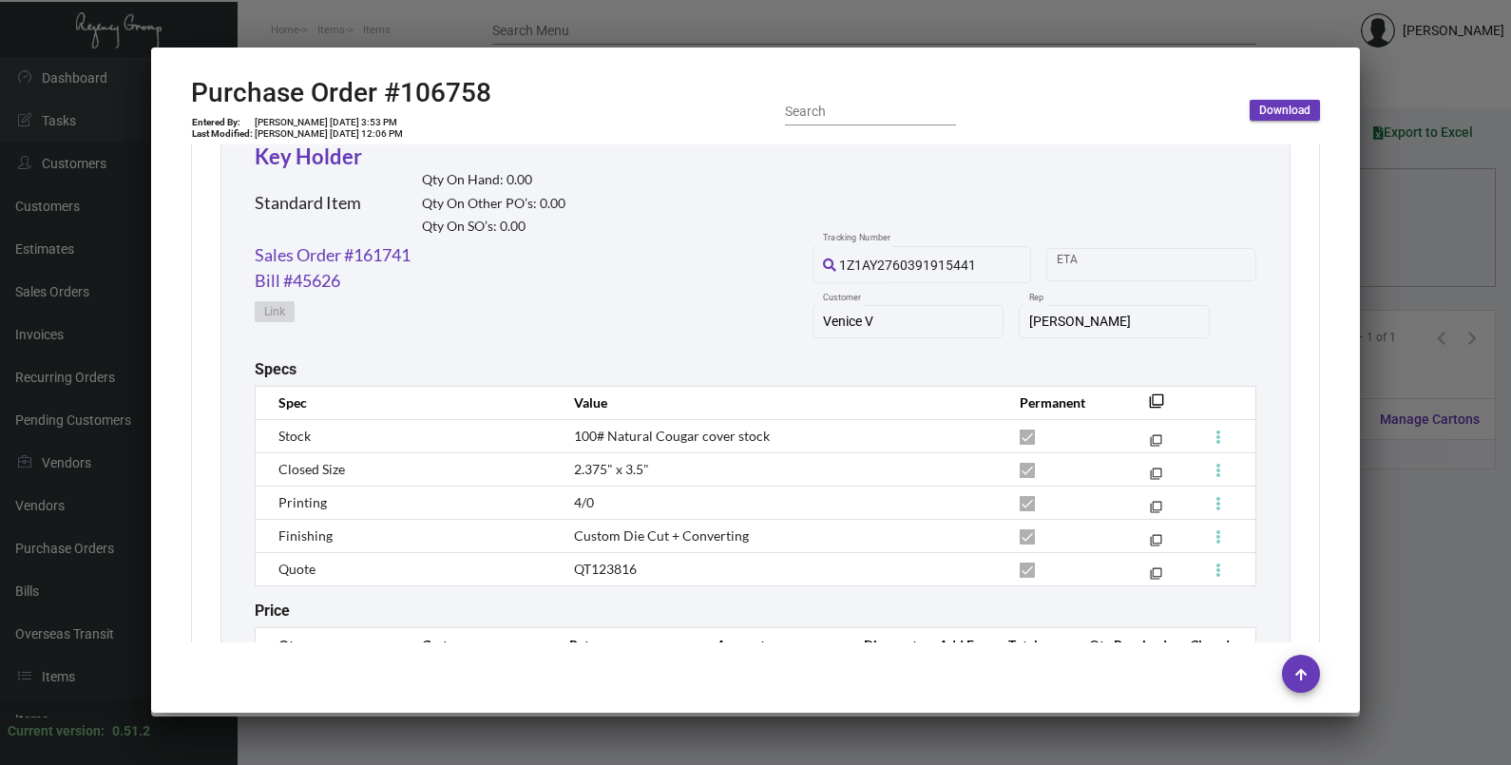
click at [1409, 247] on div at bounding box center [755, 382] width 1511 height 765
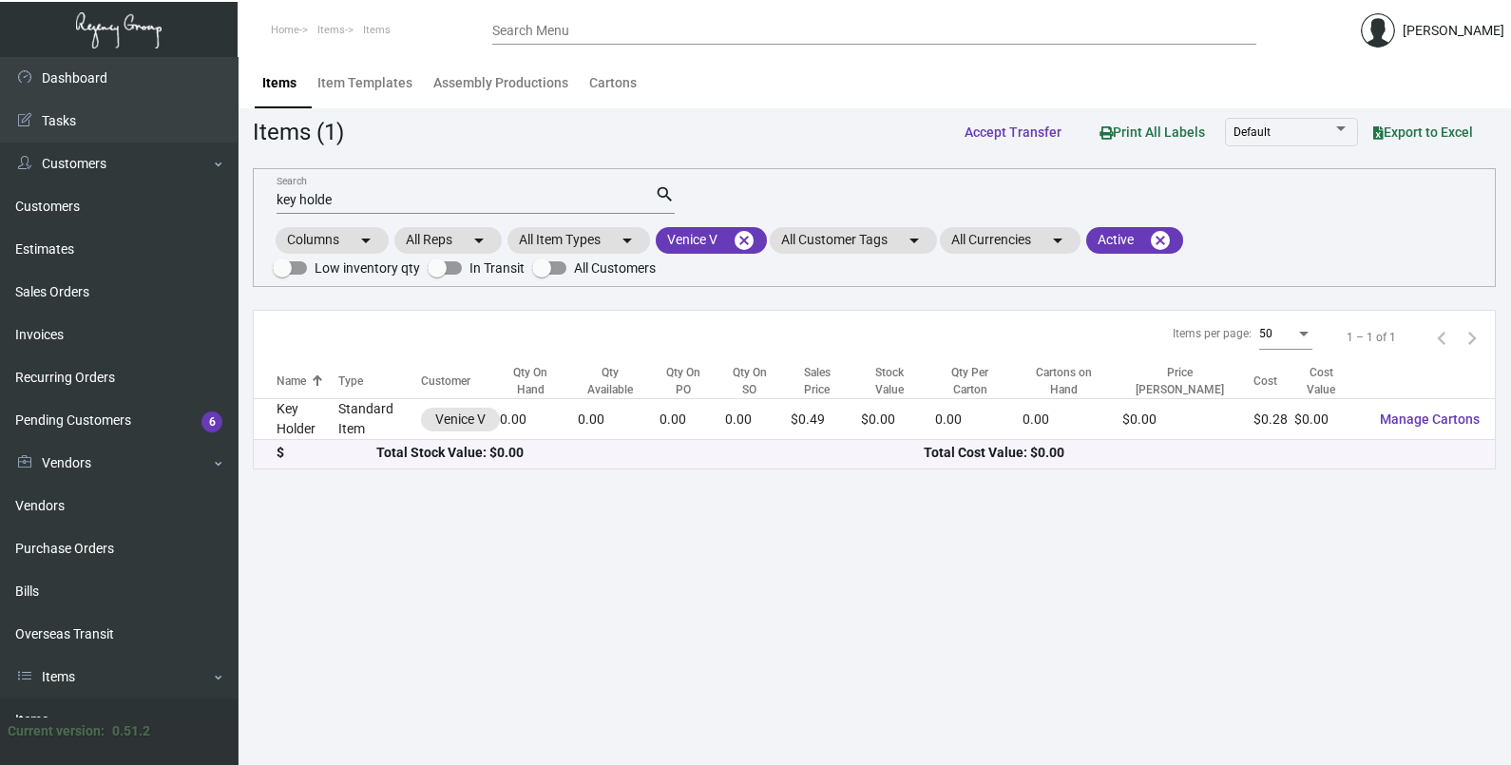
click at [357, 200] on input "key holde" at bounding box center [466, 200] width 378 height 15
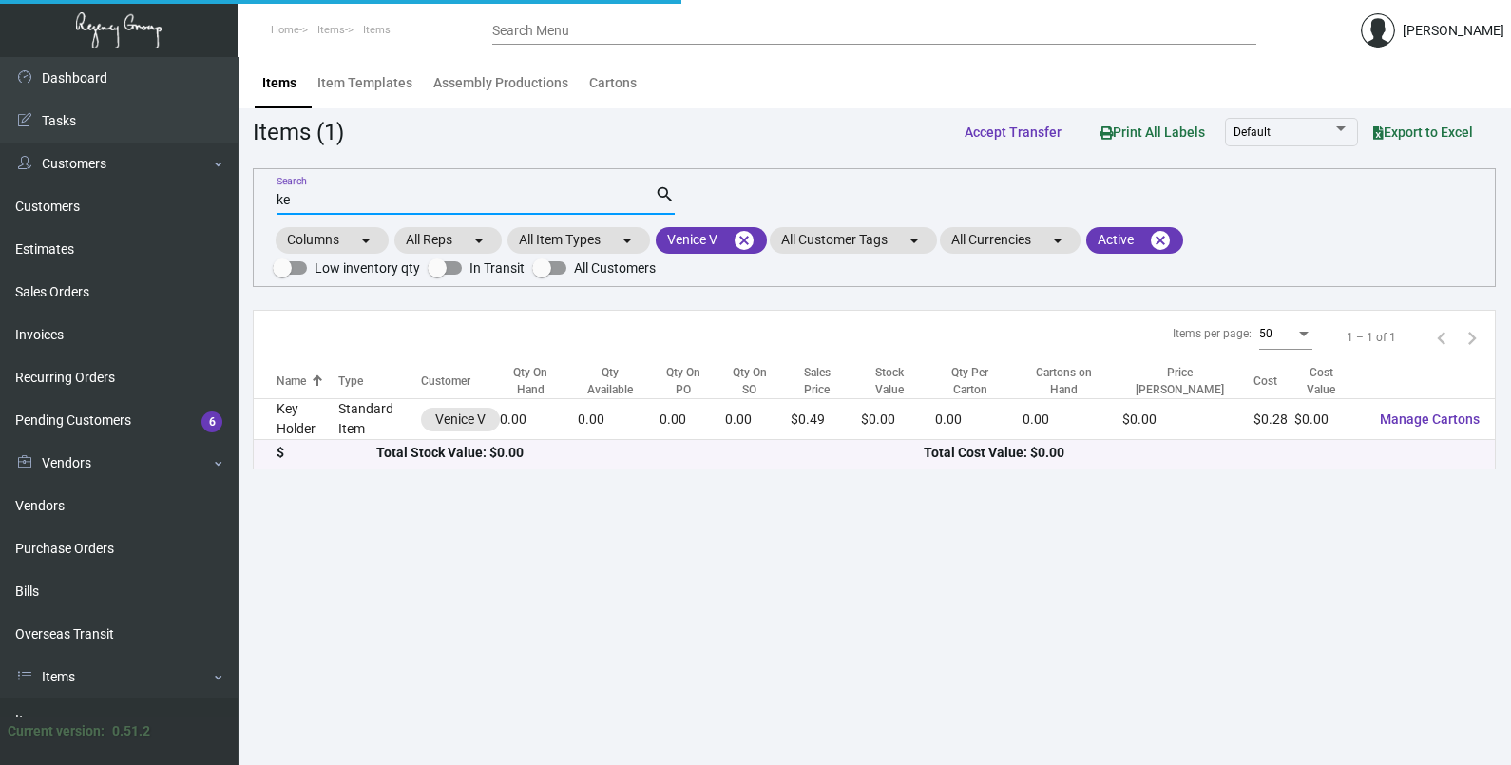
type input "k"
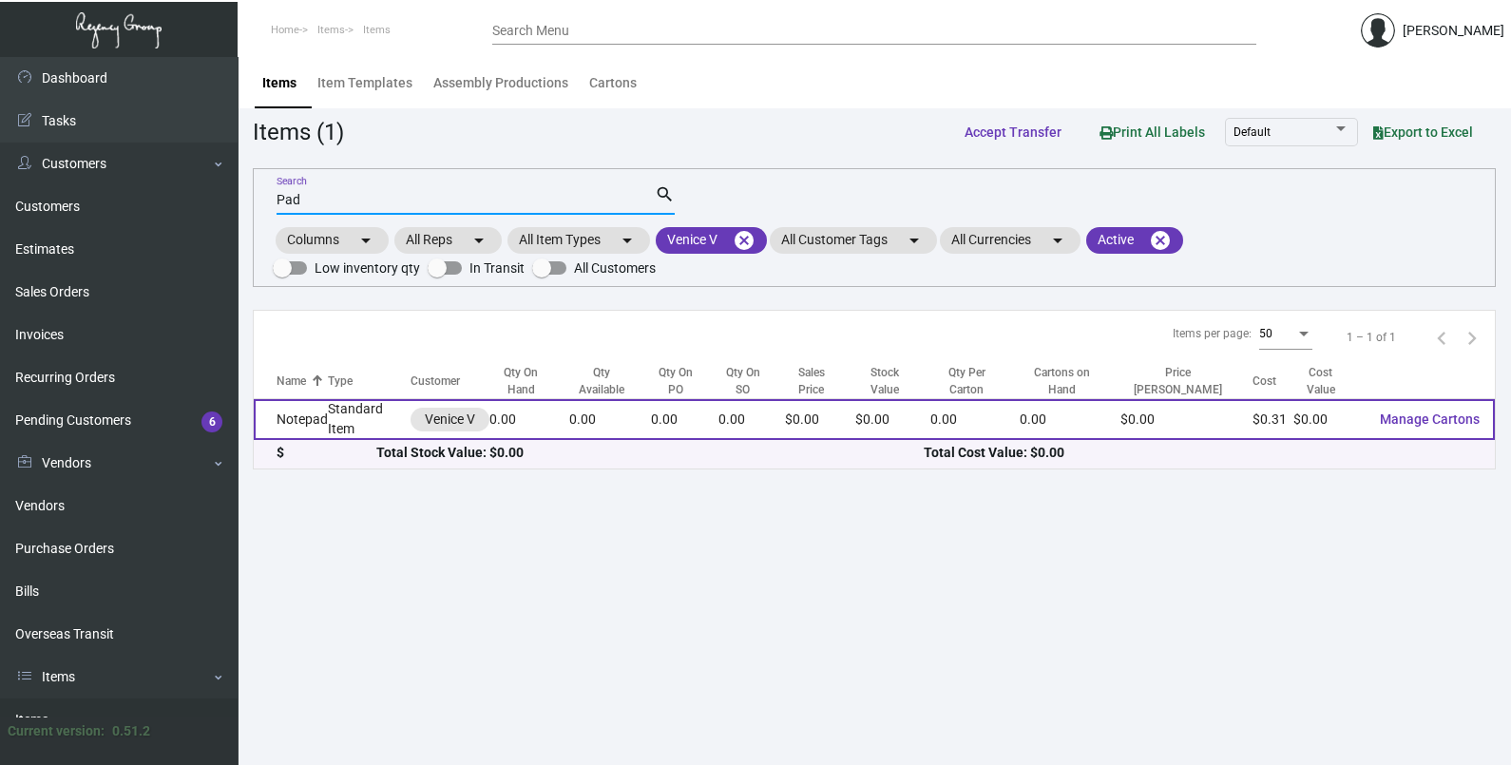
type input "Pad"
click at [362, 418] on td "Standard Item" at bounding box center [369, 419] width 83 height 41
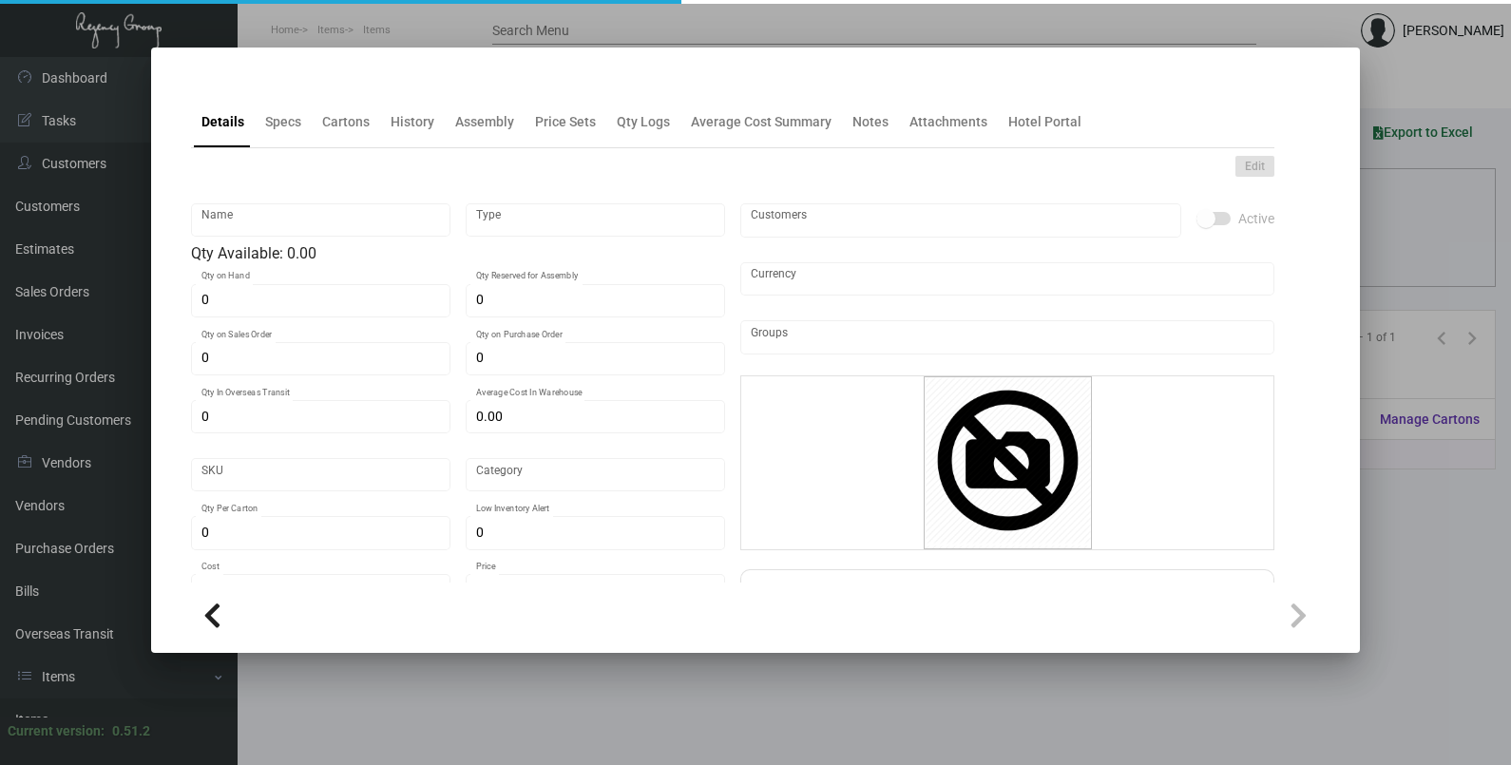
type input "Notepad"
type input "Standard Item"
type input "$ 0.00"
type input "Proper V -Notepad-46"
type input "Standard"
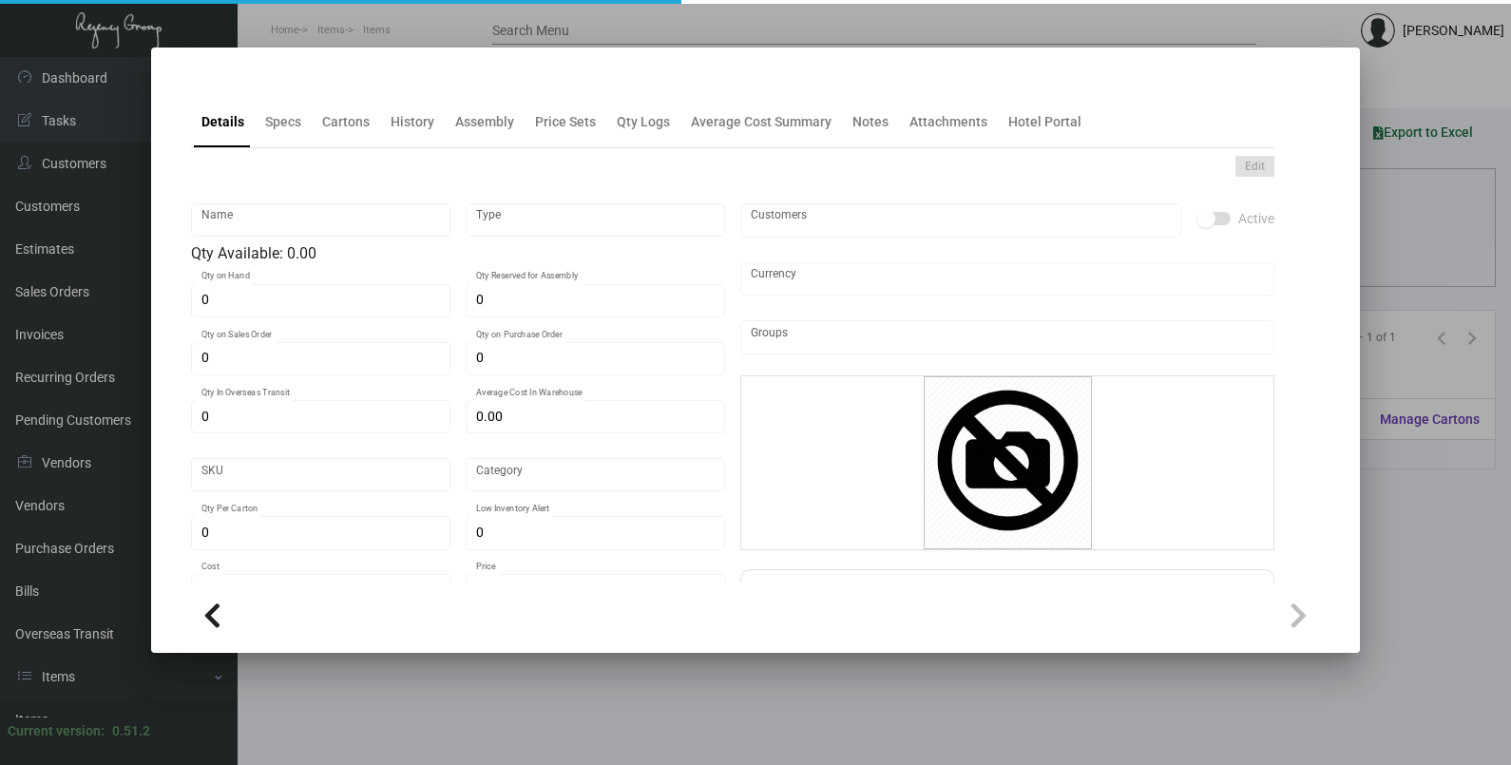
type input "$ 0.31"
type input "$ 0.00"
checkbox input "true"
type input "United States Dollar $"
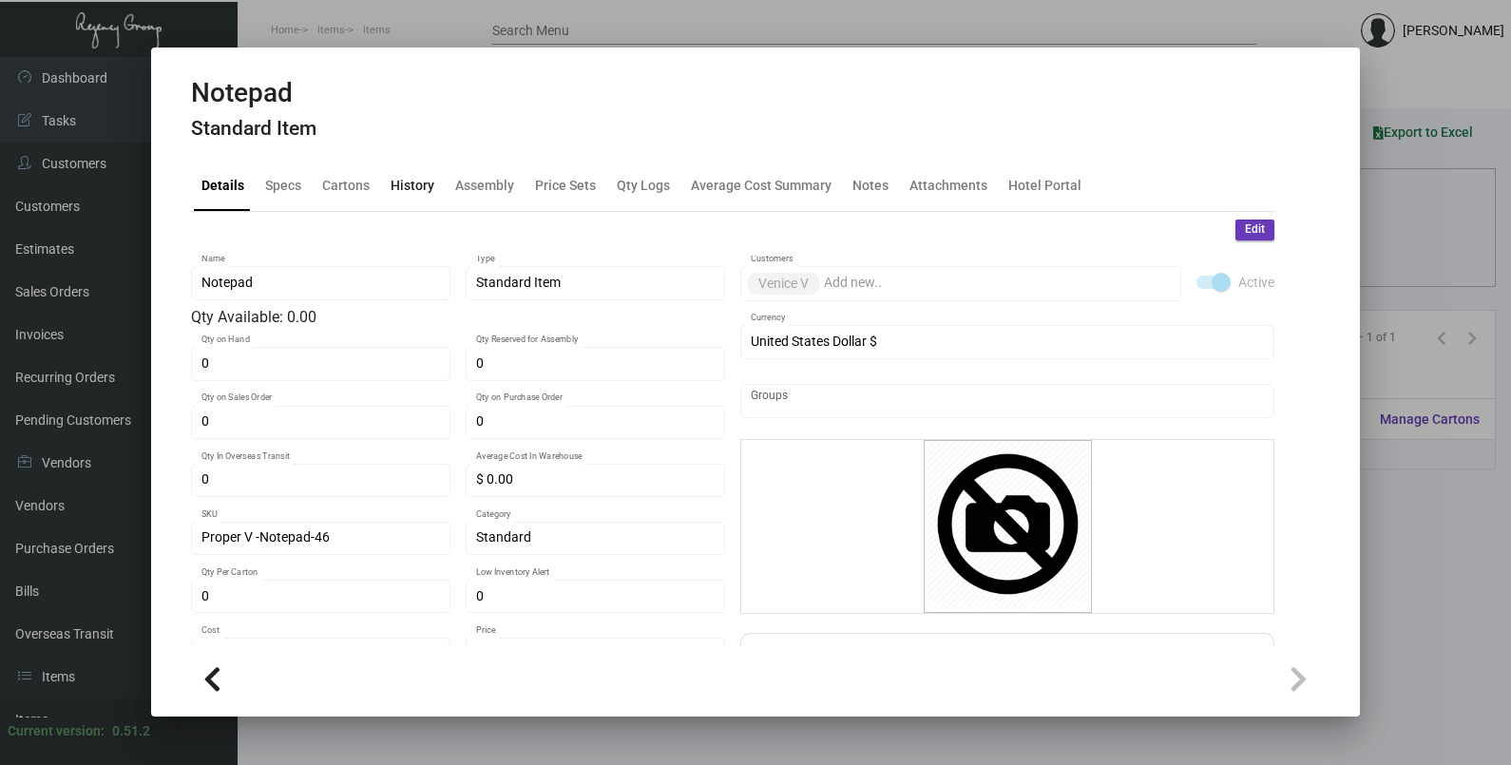
click at [394, 172] on div "History" at bounding box center [412, 186] width 59 height 46
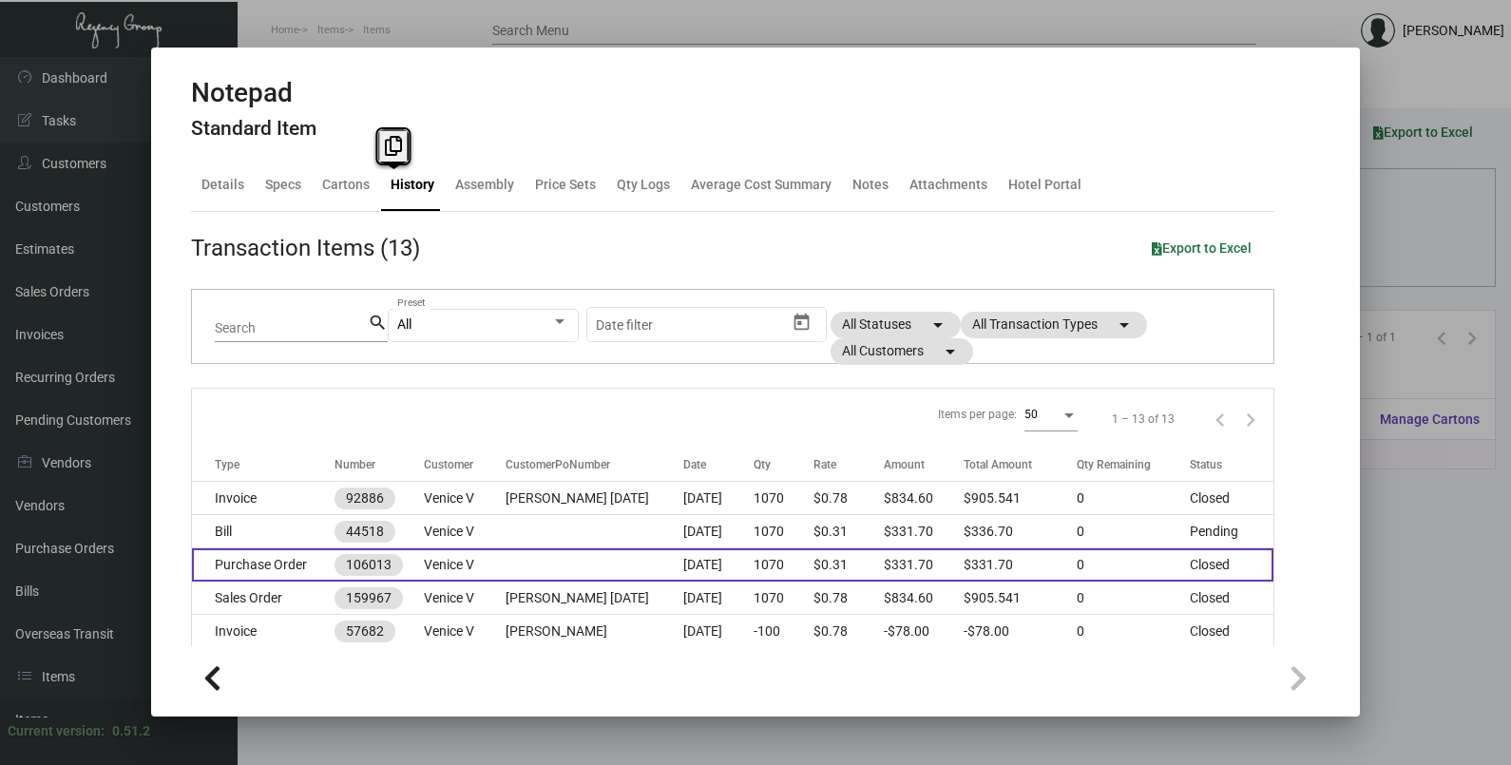
click at [541, 560] on td at bounding box center [595, 564] width 178 height 33
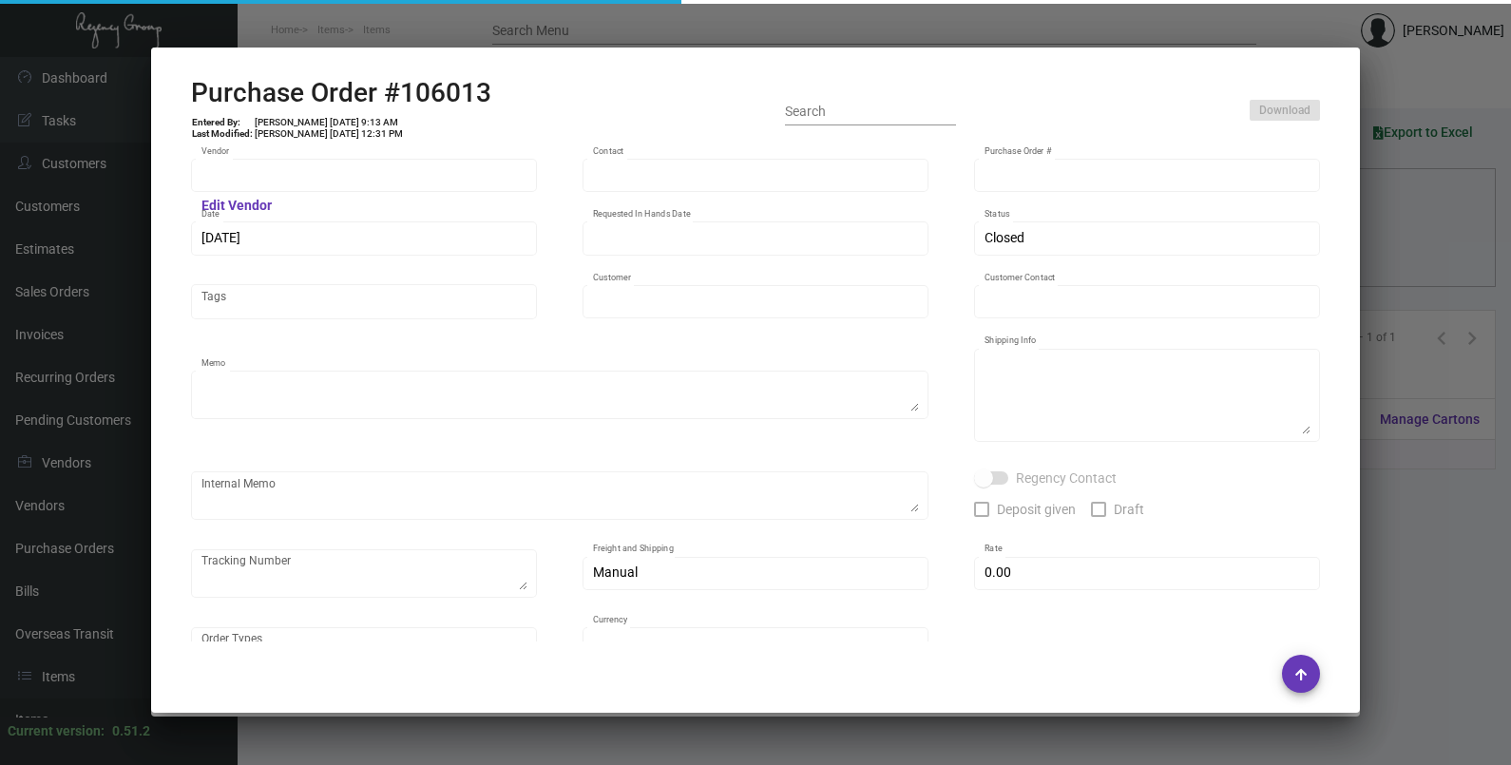
type input "[PERSON_NAME] Printing"
type input "[PERSON_NAME]"
type input "106013"
type input "[DATE]"
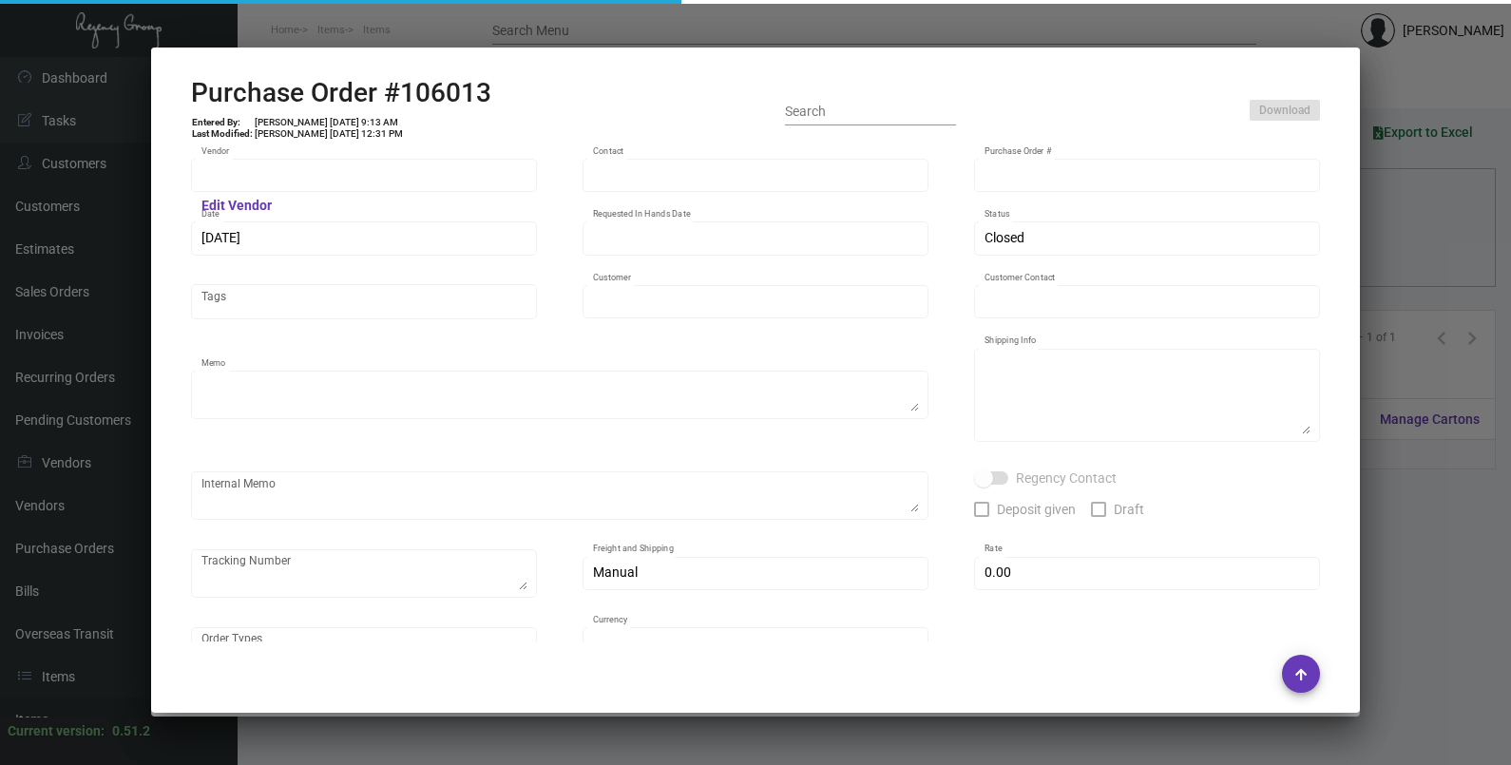
type input "Venice V"
type input "[PERSON_NAME]"
type textarea "***ANY PRICE DISCREPANCY MUST BE CALLED OUT PRIOR TO PROCEEDING WITH THIS ORDER…"
type textarea "Venice V - [PERSON_NAME] [STREET_ADDRESS]"
type input "$ 0.00"
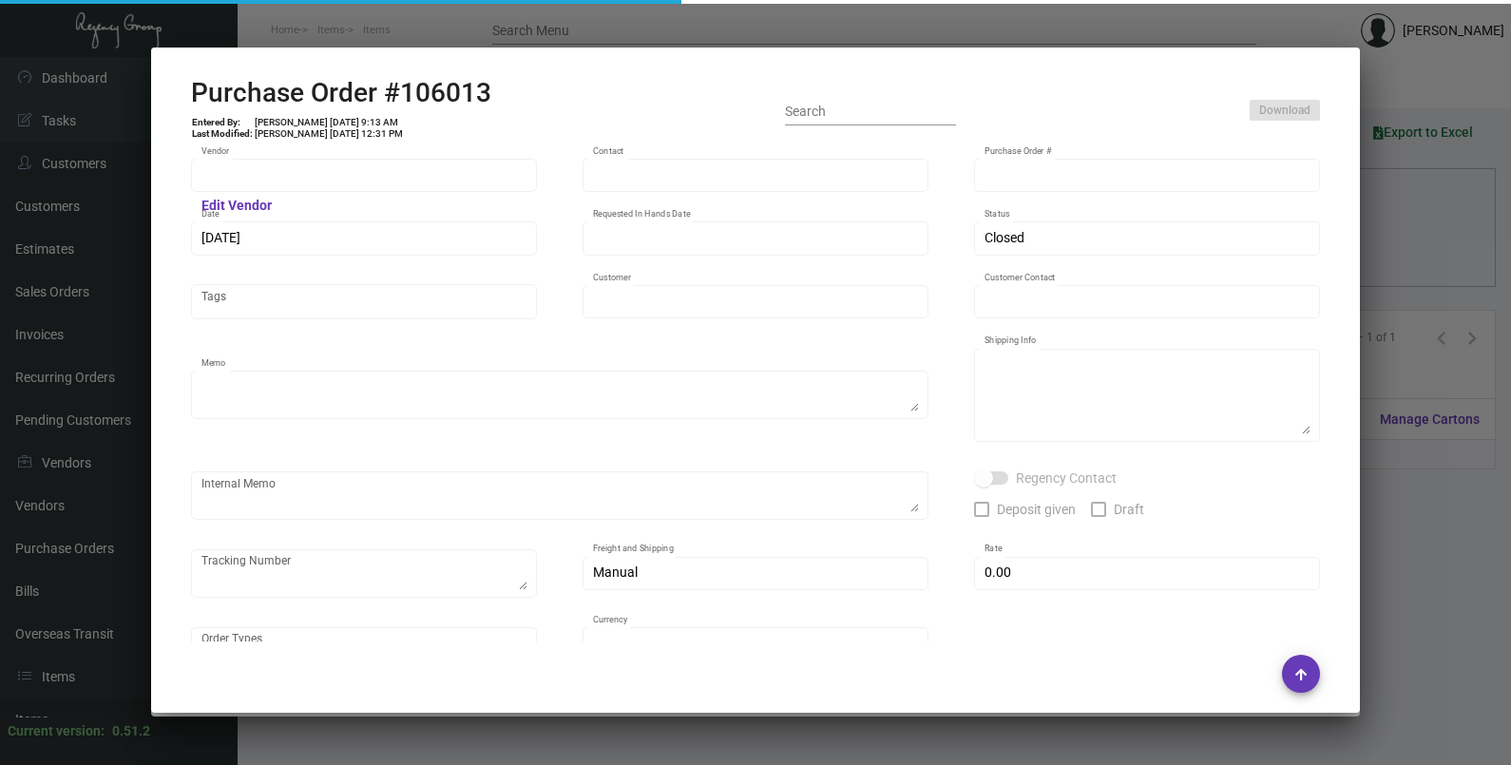
type input "United States Dollar $"
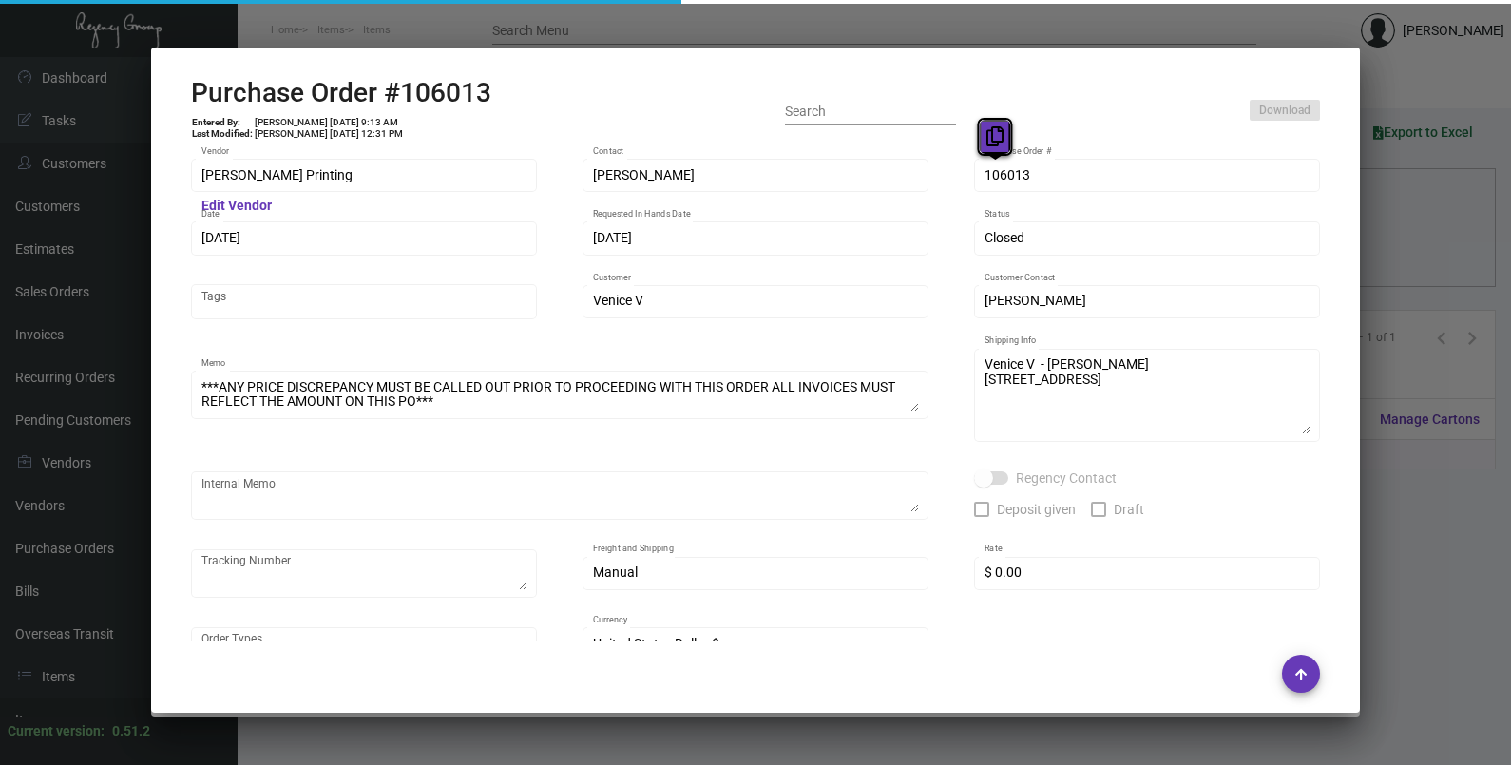
drag, startPoint x: 1008, startPoint y: 170, endPoint x: 1005, endPoint y: 128, distance: 41.9
click at [1005, 128] on button at bounding box center [995, 137] width 31 height 34
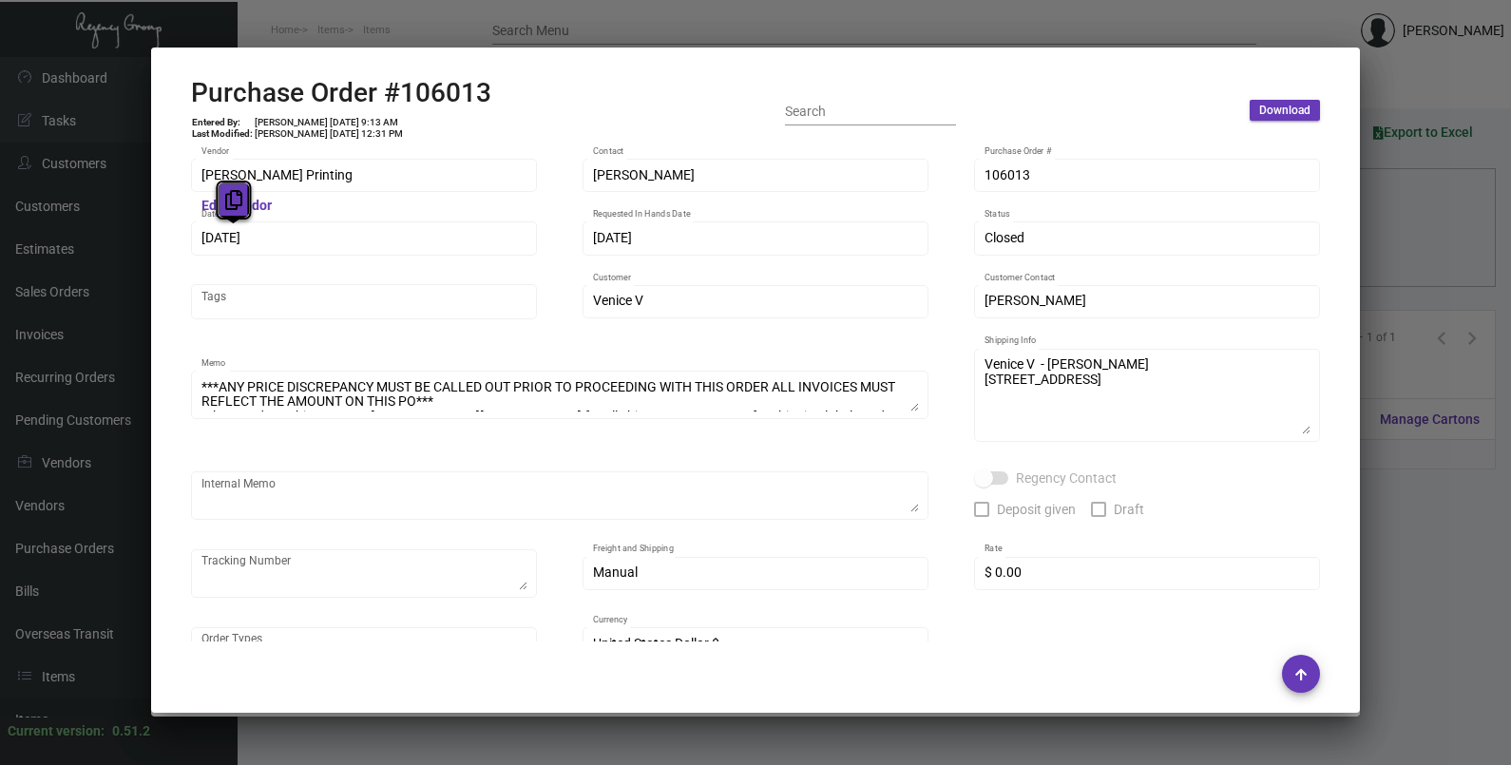
drag, startPoint x: 233, startPoint y: 235, endPoint x: 226, endPoint y: 204, distance: 31.1
click at [223, 208] on button at bounding box center [233, 200] width 31 height 34
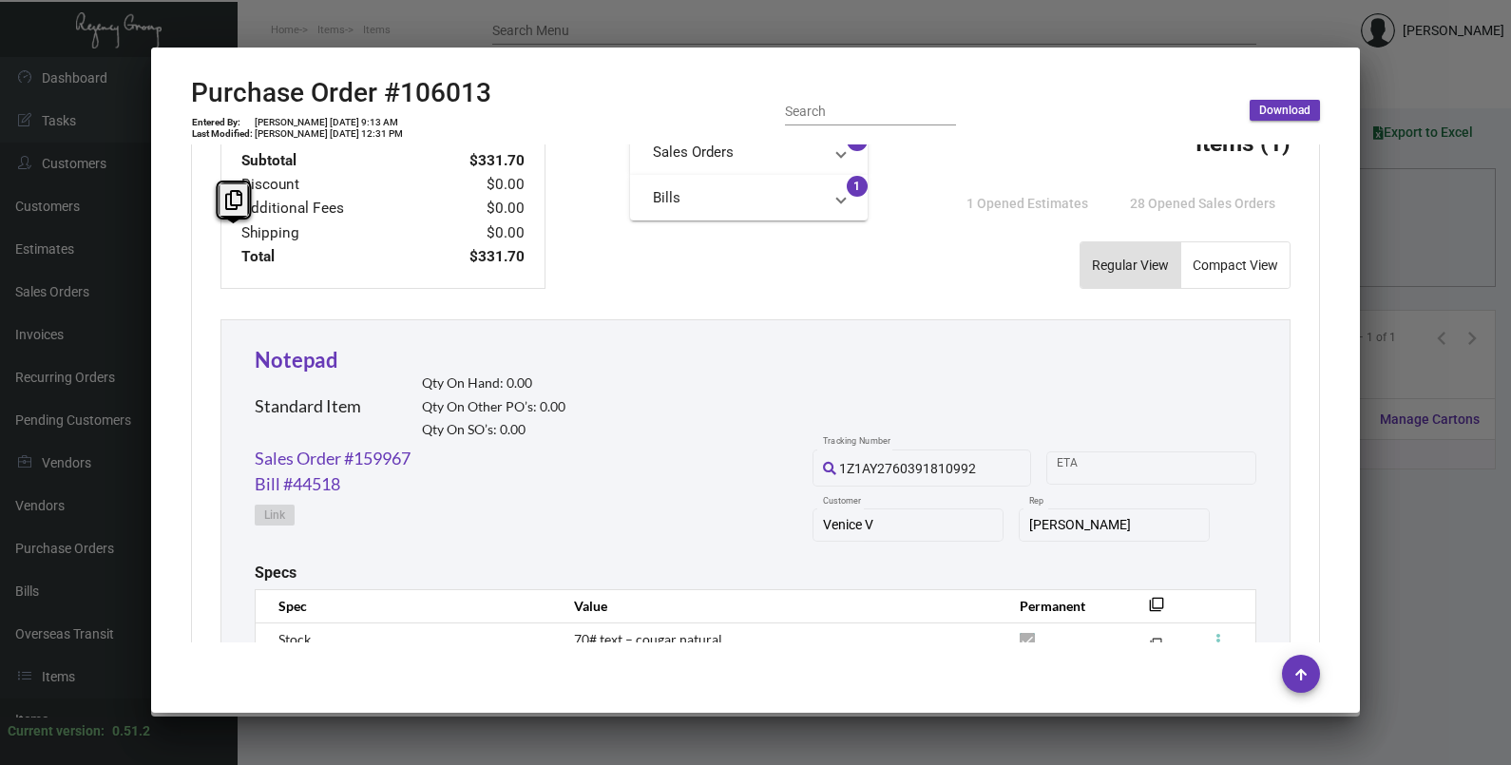
scroll to position [1036, 0]
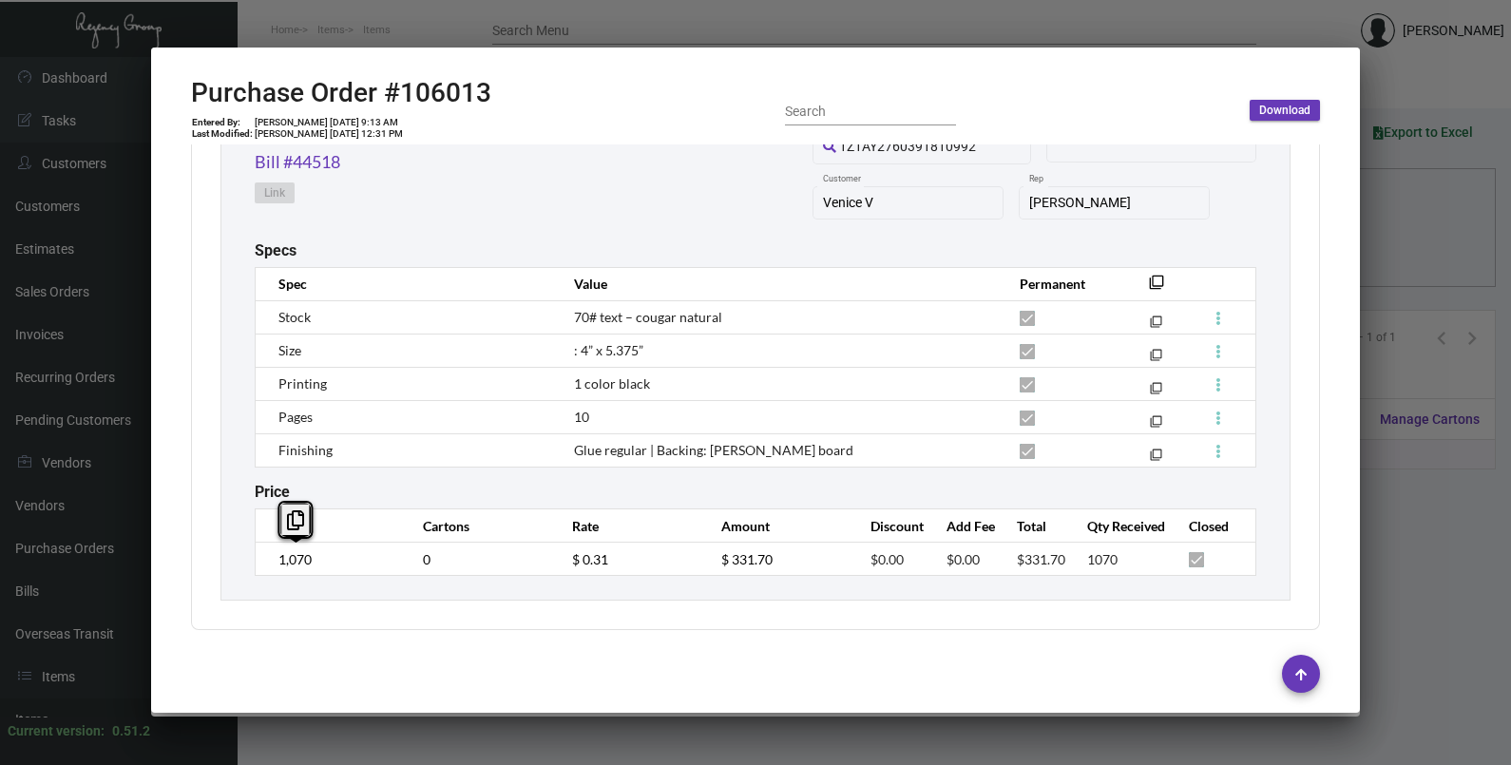
click at [256, 568] on td "1,070" at bounding box center [330, 559] width 149 height 33
click at [553, 574] on td "$ 0.31" at bounding box center [627, 559] width 149 height 33
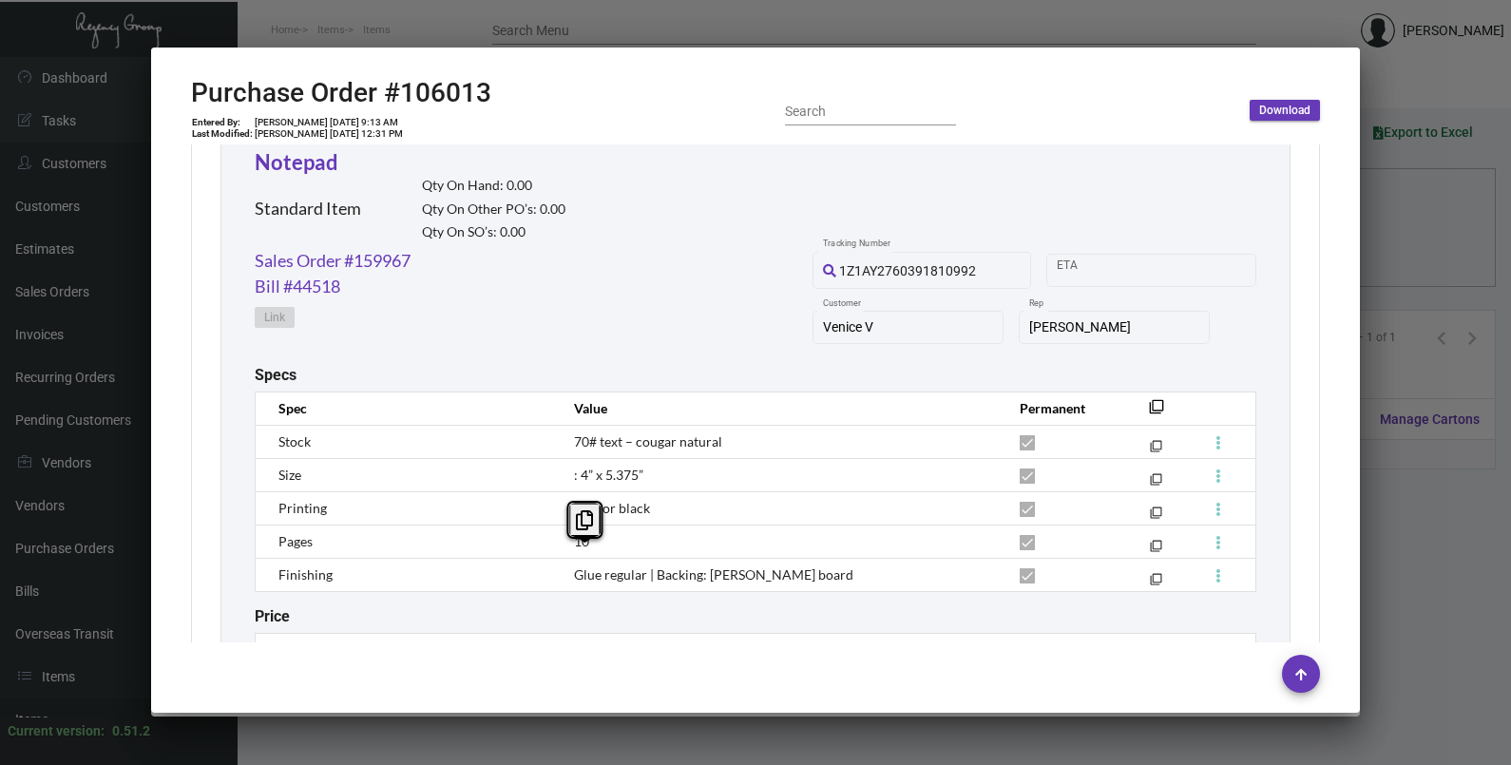
scroll to position [798, 0]
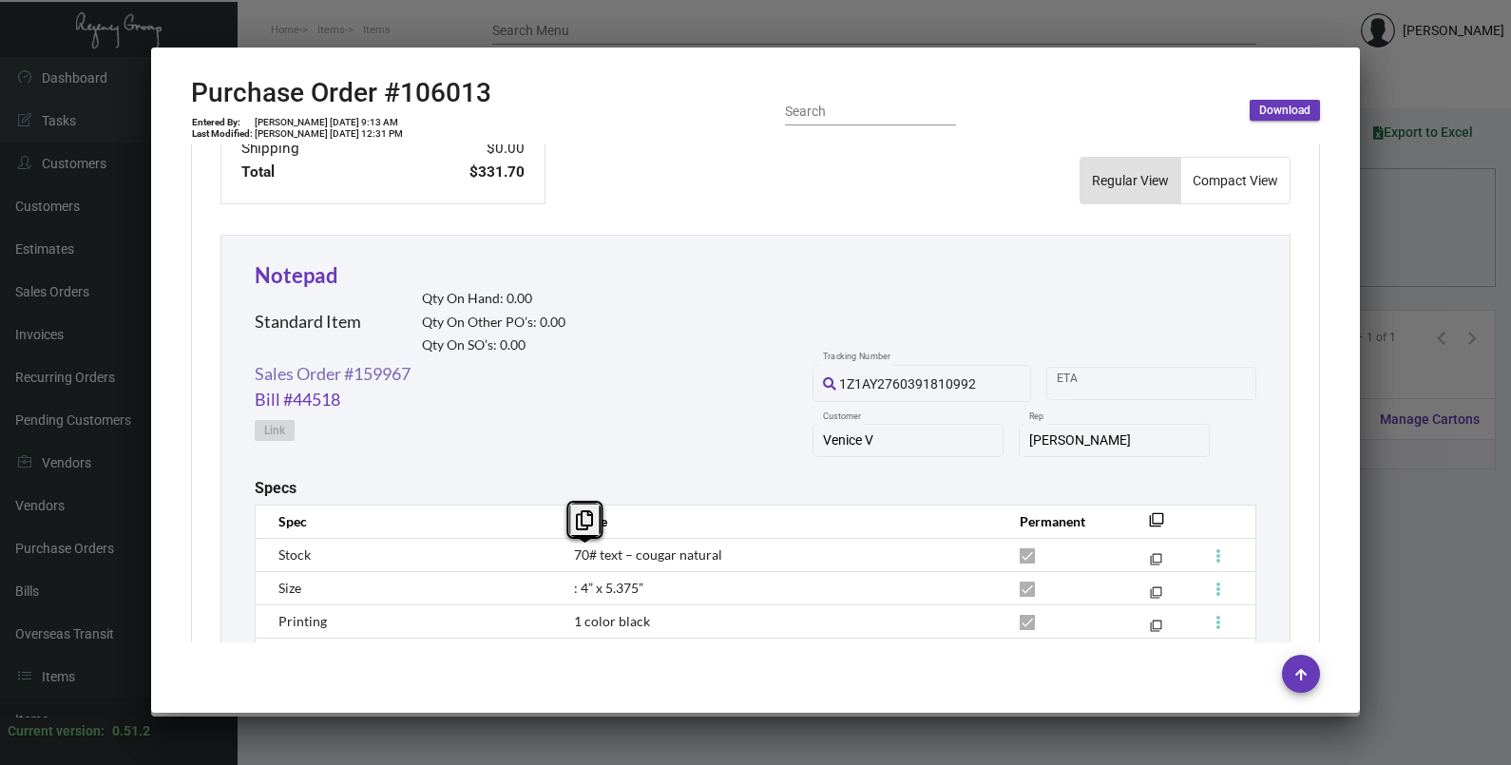
click at [369, 378] on link "Sales Order #159967" at bounding box center [333, 374] width 156 height 26
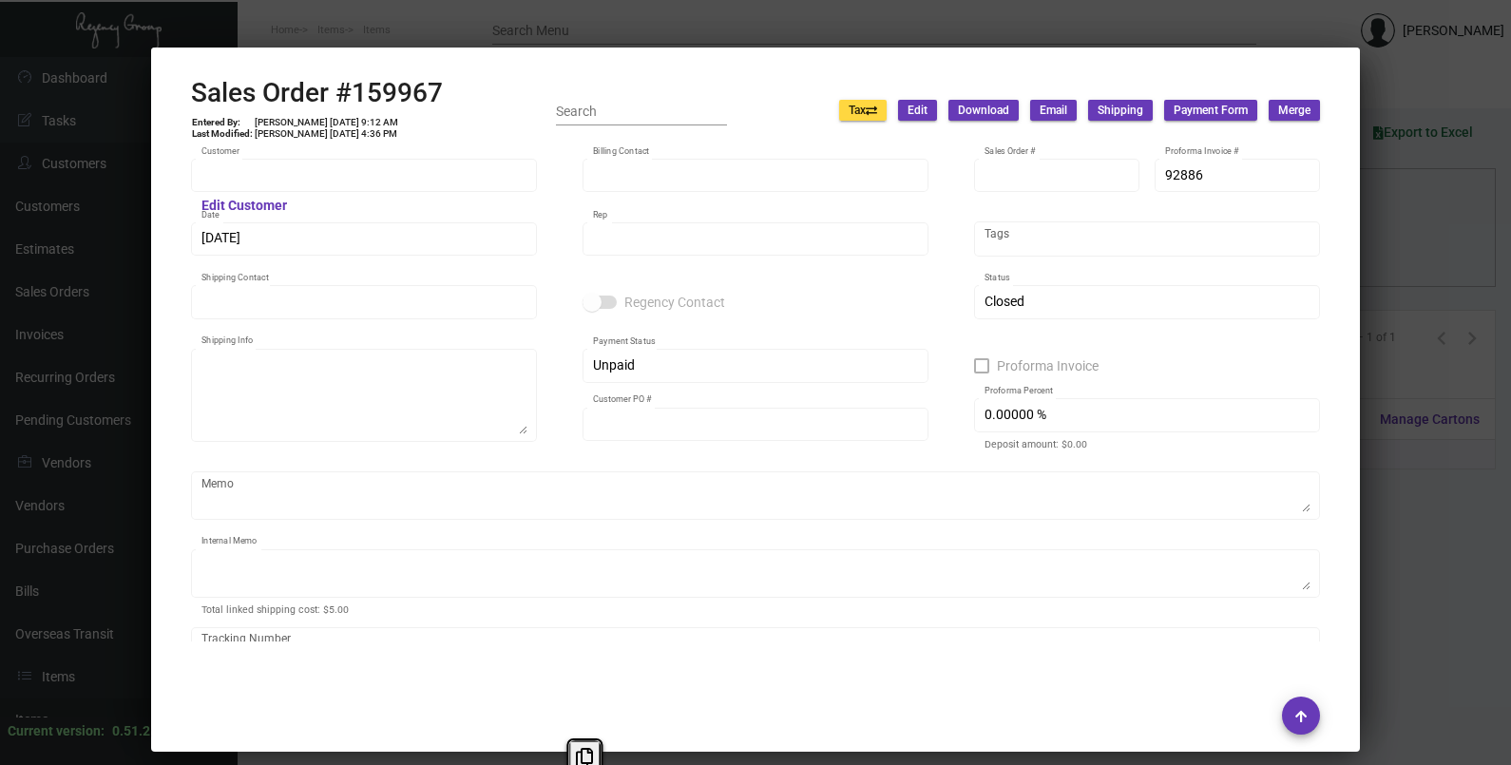
type input "Venice V"
type input "[PERSON_NAME]"
type input "159967"
type input "[DATE]"
type input "[PERSON_NAME]"
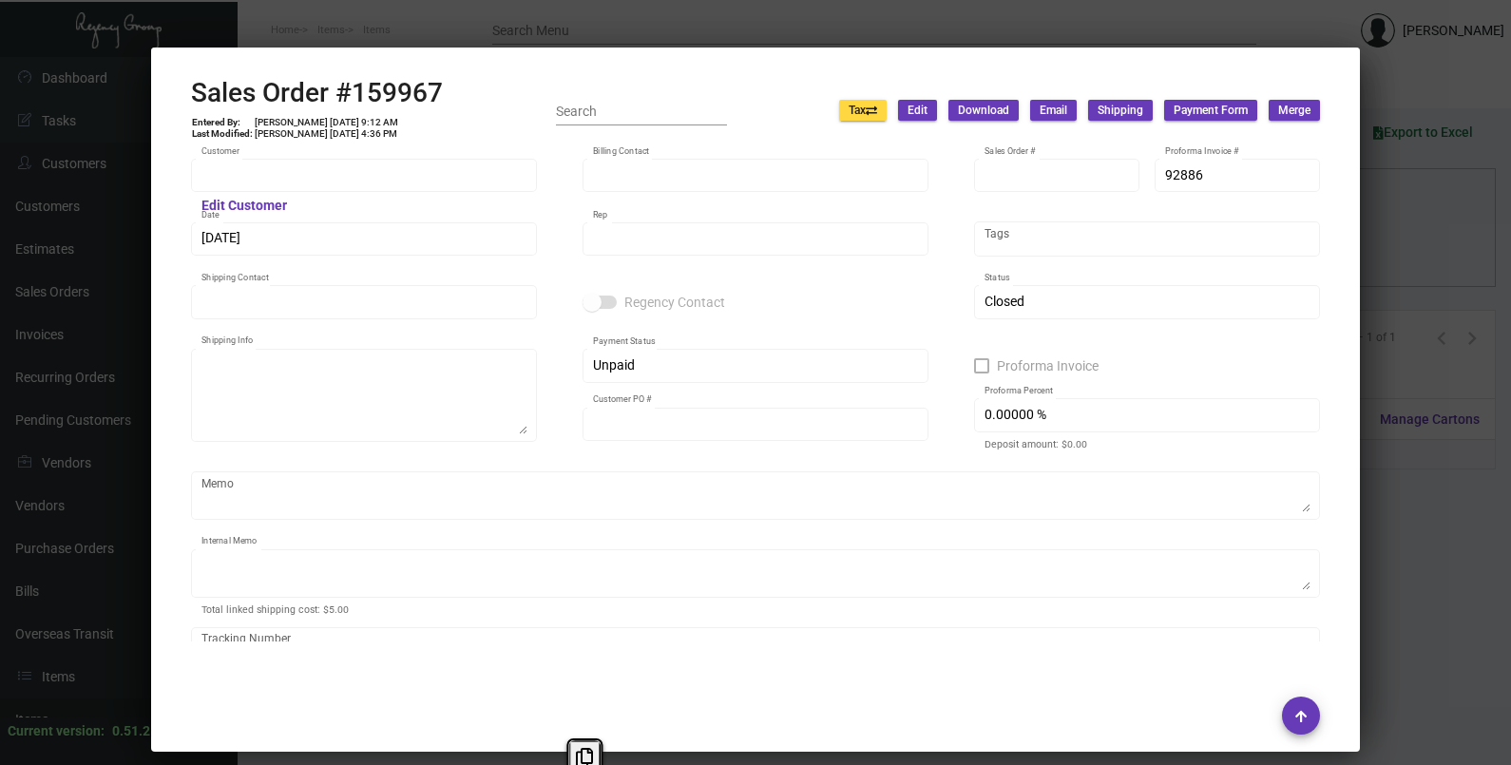
type input "[PERSON_NAME]"
type textarea "Venice V - [PERSON_NAME] [STREET_ADDRESS]"
type input "[PERSON_NAME] [DATE]"
type textarea "[DATE] Shipped from [PERSON_NAME] Printing by UPS Ground Cost $36.54"
type input "United States Dollar $"
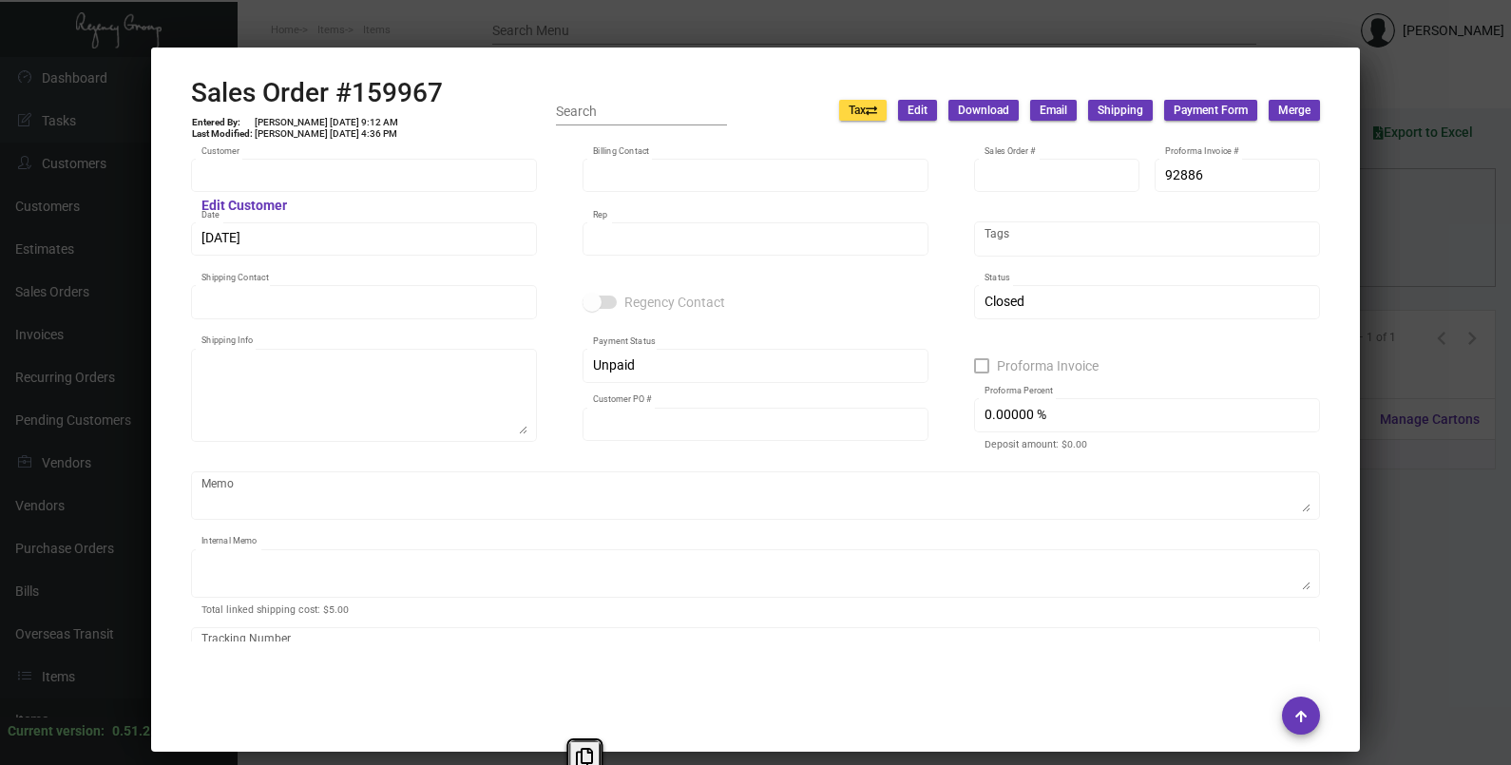
type input "8.50000 %"
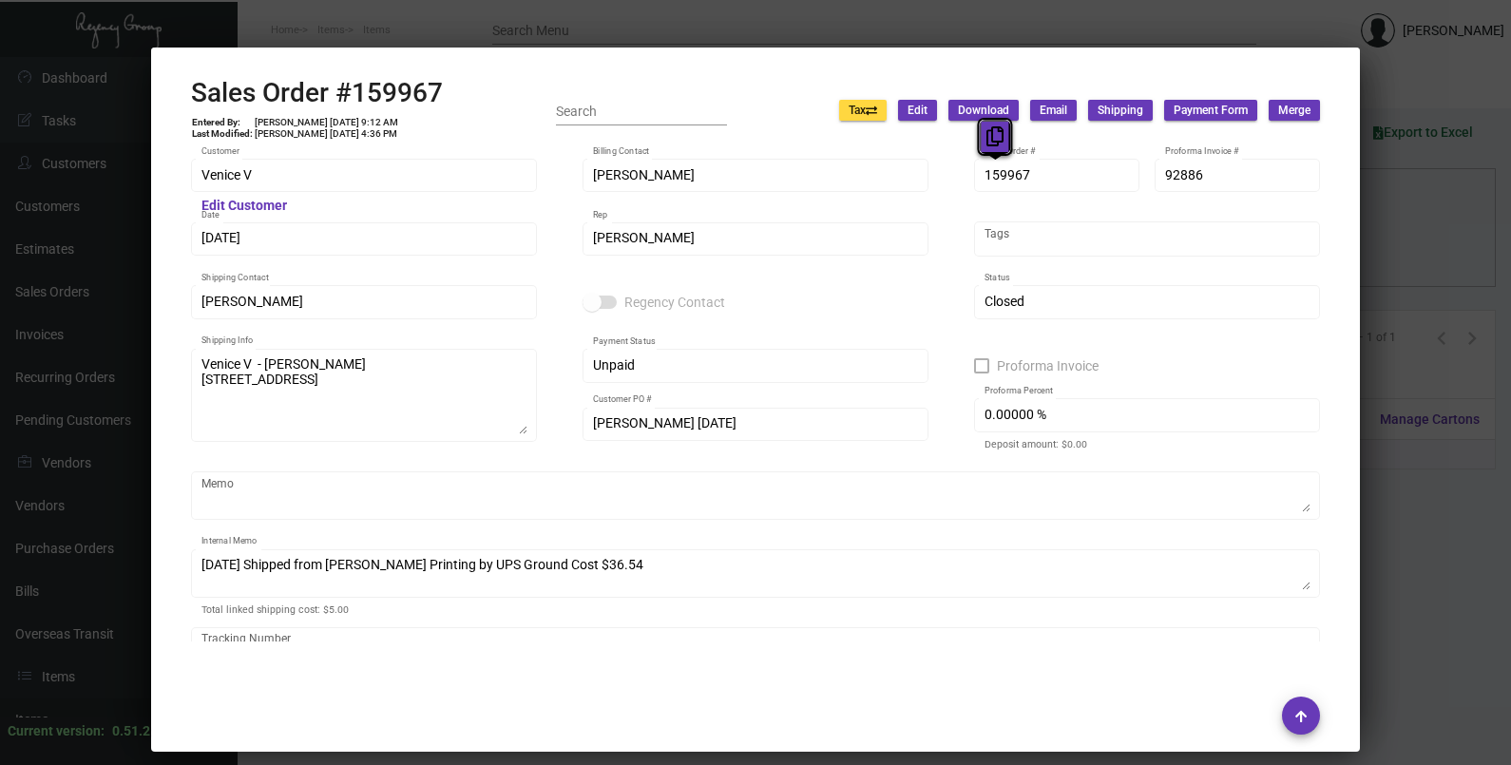
drag, startPoint x: 1008, startPoint y: 173, endPoint x: 989, endPoint y: 138, distance: 40.0
click at [989, 138] on icon at bounding box center [995, 136] width 17 height 20
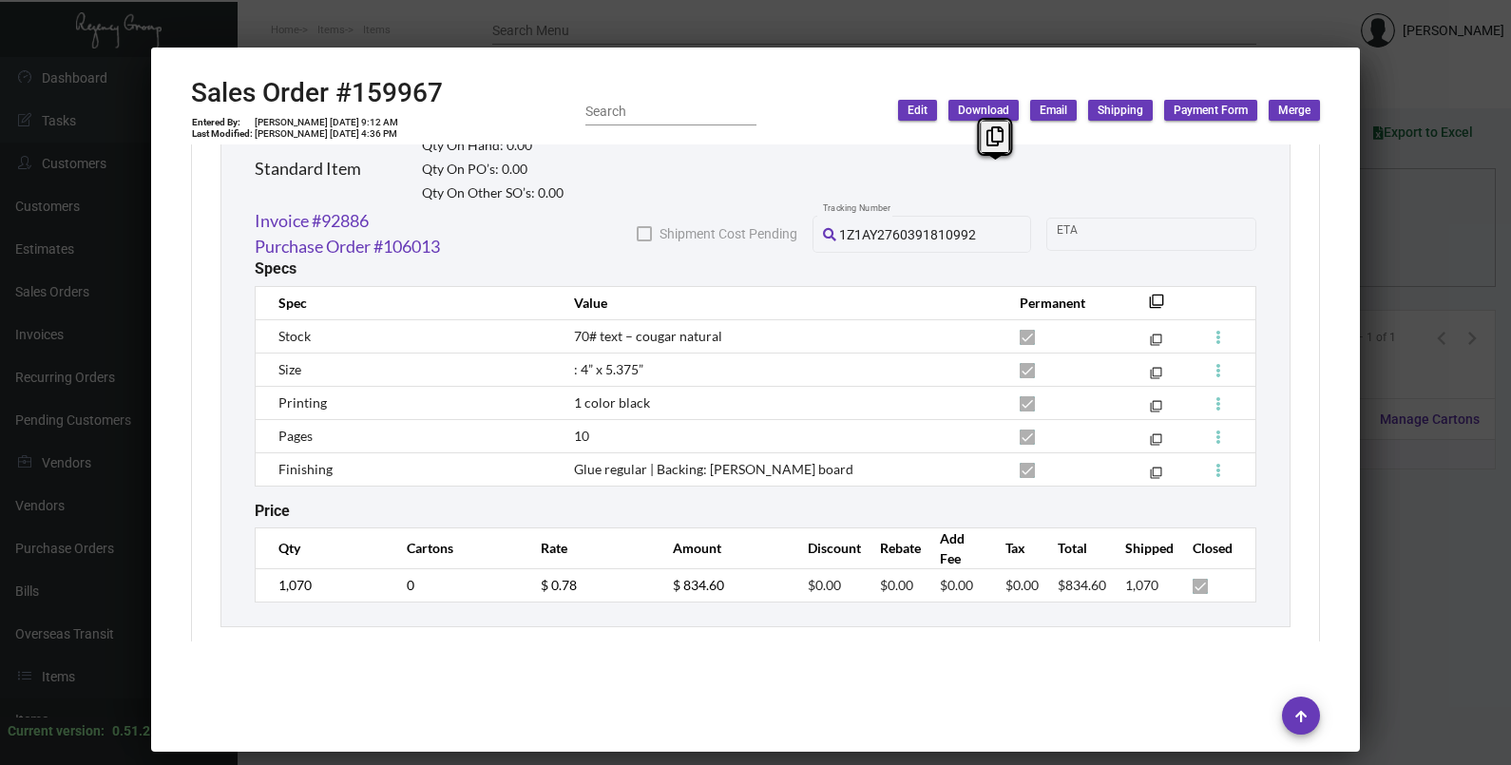
scroll to position [1125, 0]
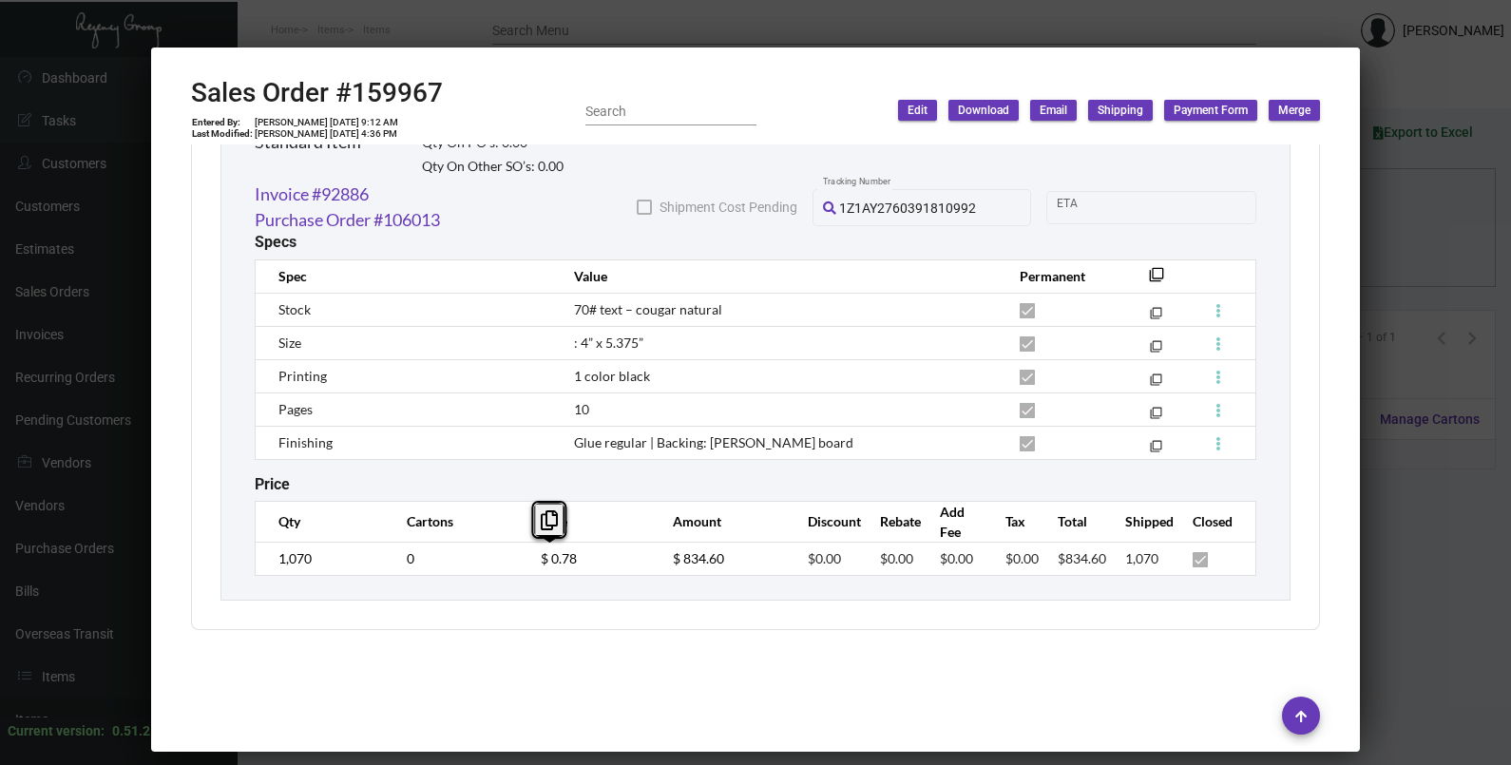
click at [522, 561] on td "$ 0.78" at bounding box center [588, 558] width 132 height 33
drag, startPoint x: 643, startPoint y: 344, endPoint x: 578, endPoint y: 343, distance: 64.6
click at [578, 343] on td ": 4” x 5.375”" at bounding box center [777, 342] width 445 height 33
copy span "4” x 5.375”"
